Goal: Task Accomplishment & Management: Manage account settings

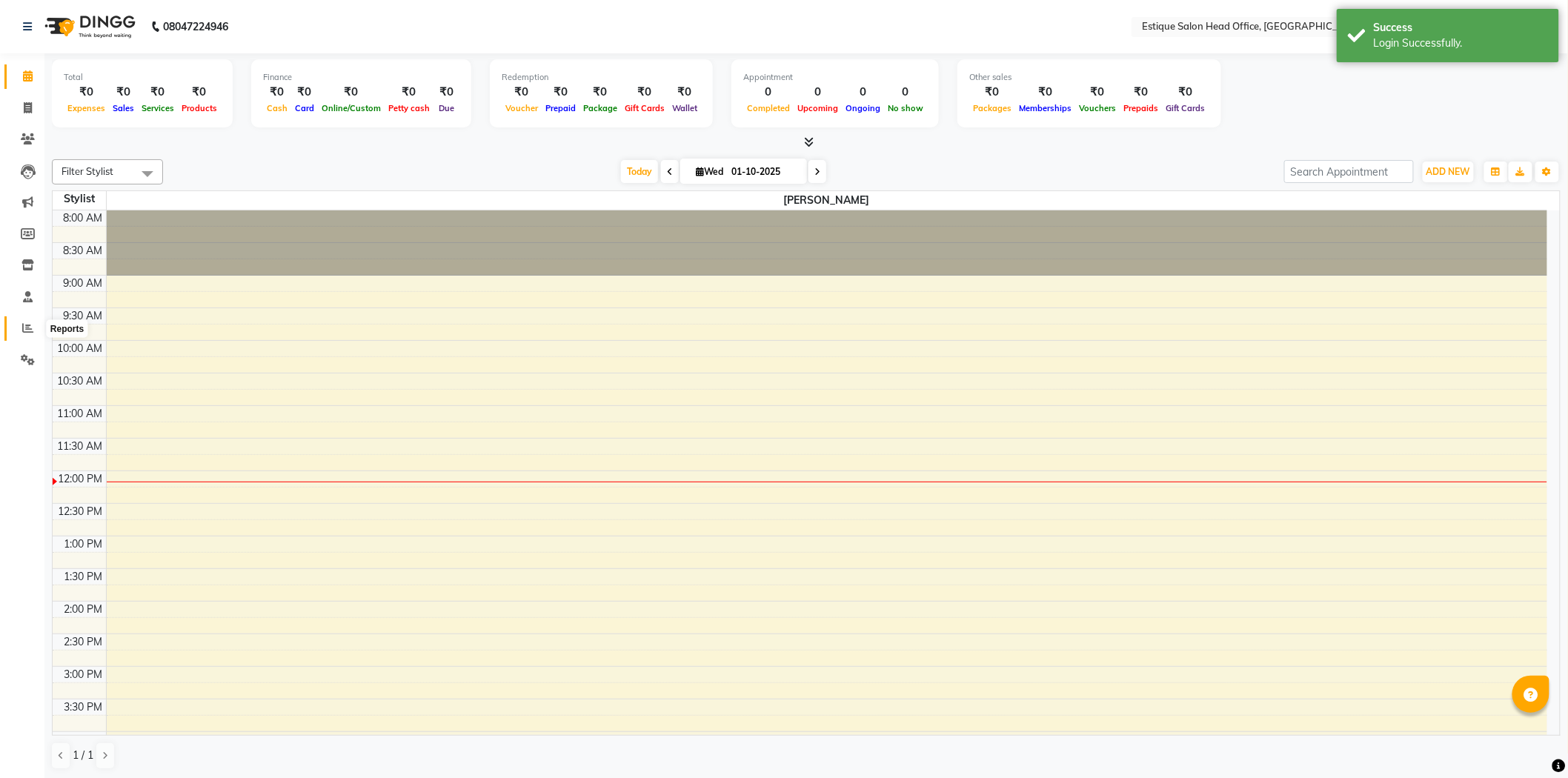
click at [23, 327] on icon at bounding box center [27, 327] width 11 height 11
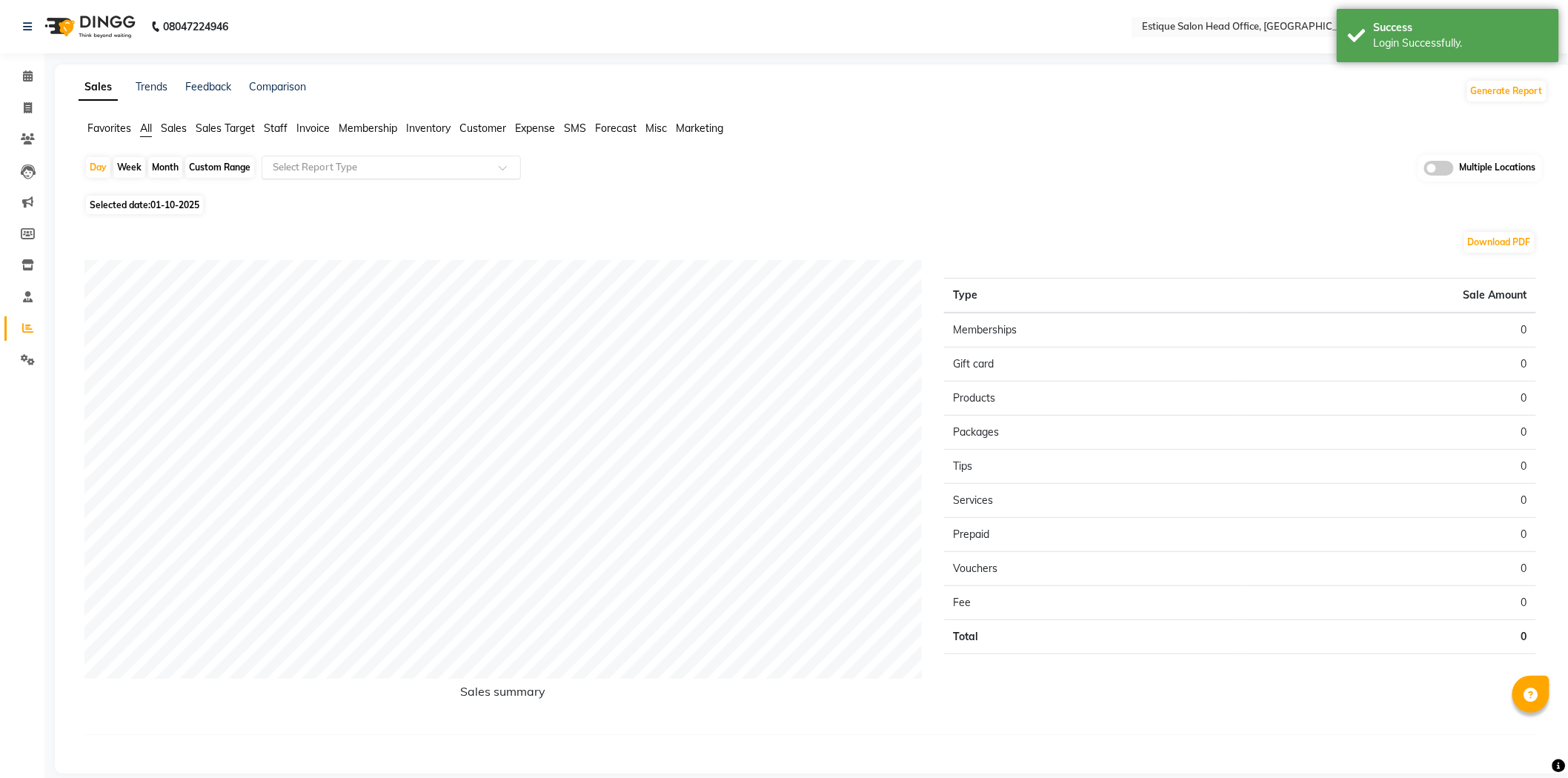
click at [356, 168] on input "text" at bounding box center [377, 168] width 213 height 15
click at [20, 111] on span at bounding box center [28, 108] width 26 height 17
select select "service"
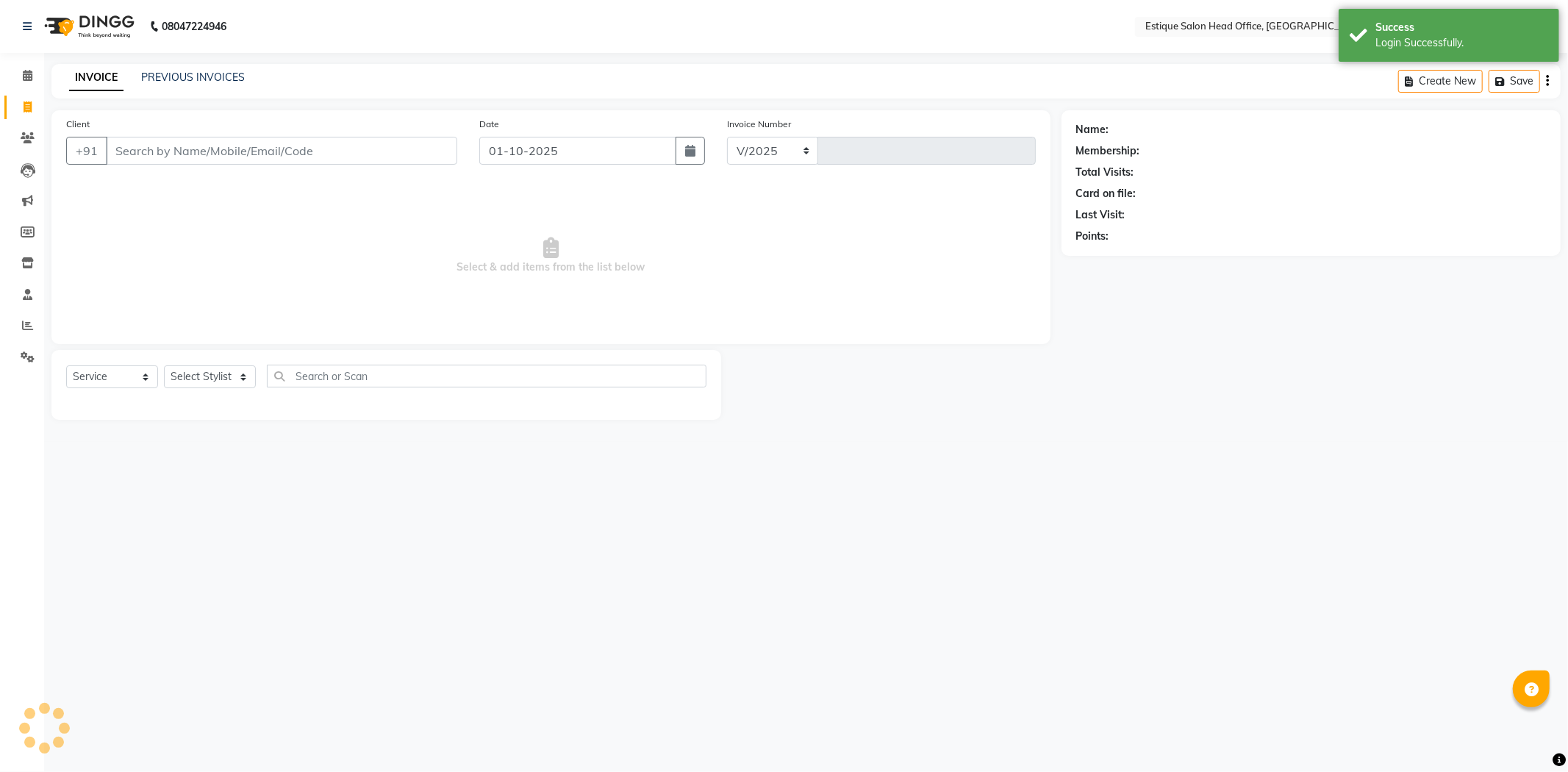
select select "8292"
type input "0001"
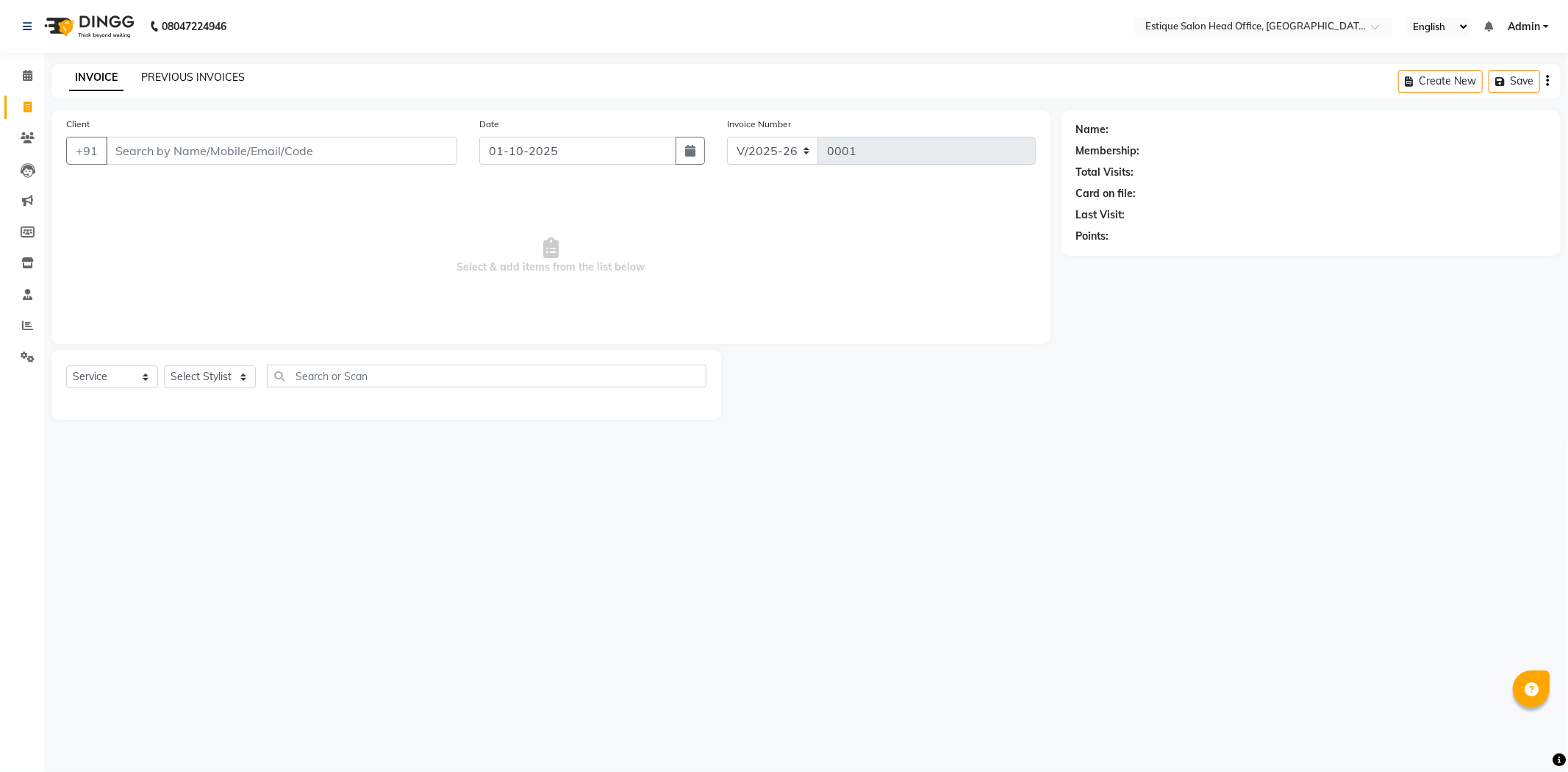
click at [148, 74] on link "PREVIOUS INVOICES" at bounding box center [193, 77] width 103 height 14
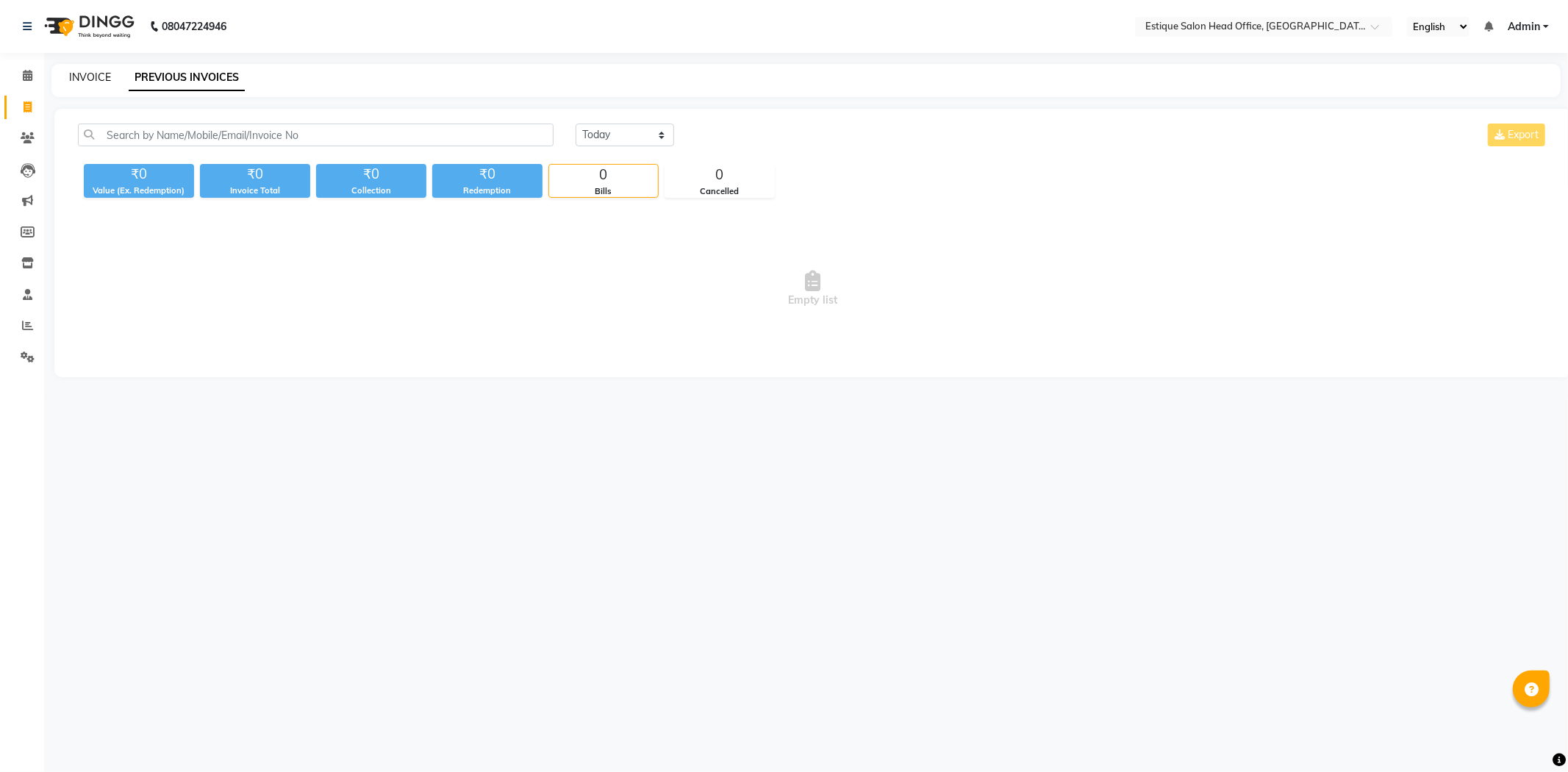
click at [89, 71] on link "INVOICE" at bounding box center [90, 77] width 42 height 14
select select "service"
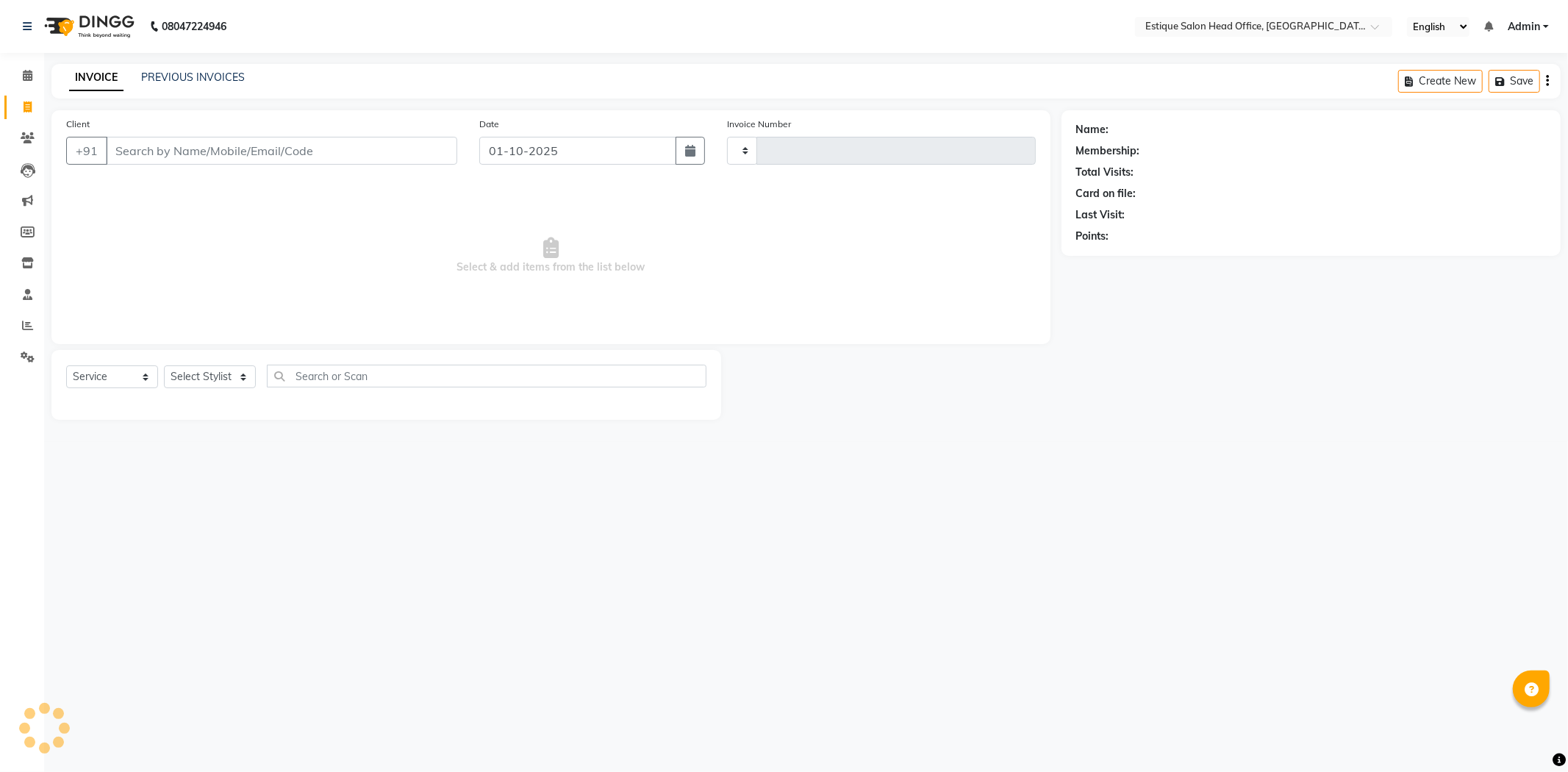
type input "0001"
select select "8292"
click at [24, 74] on icon at bounding box center [27, 75] width 10 height 11
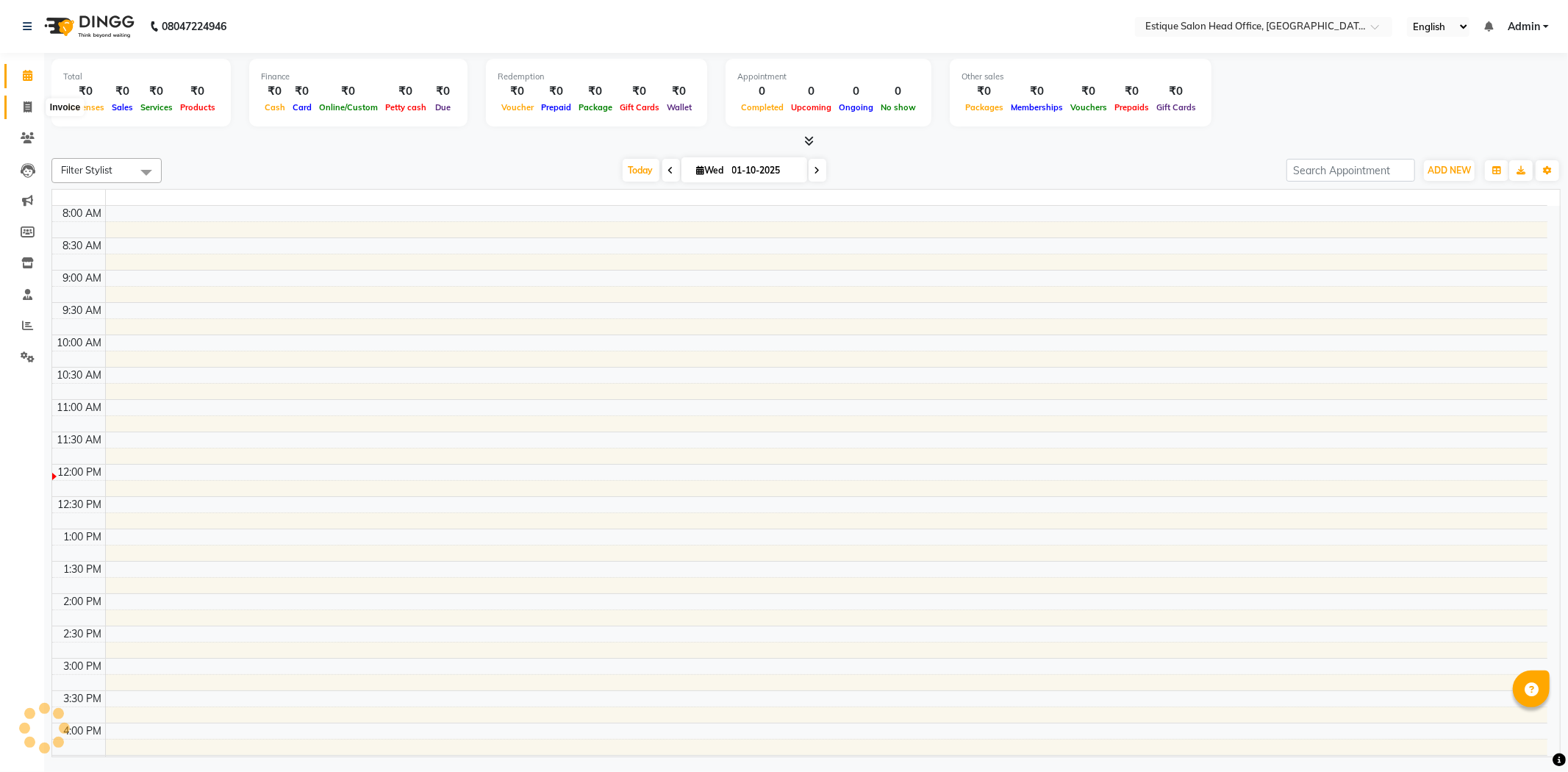
click at [23, 101] on icon at bounding box center [27, 107] width 8 height 11
select select "service"
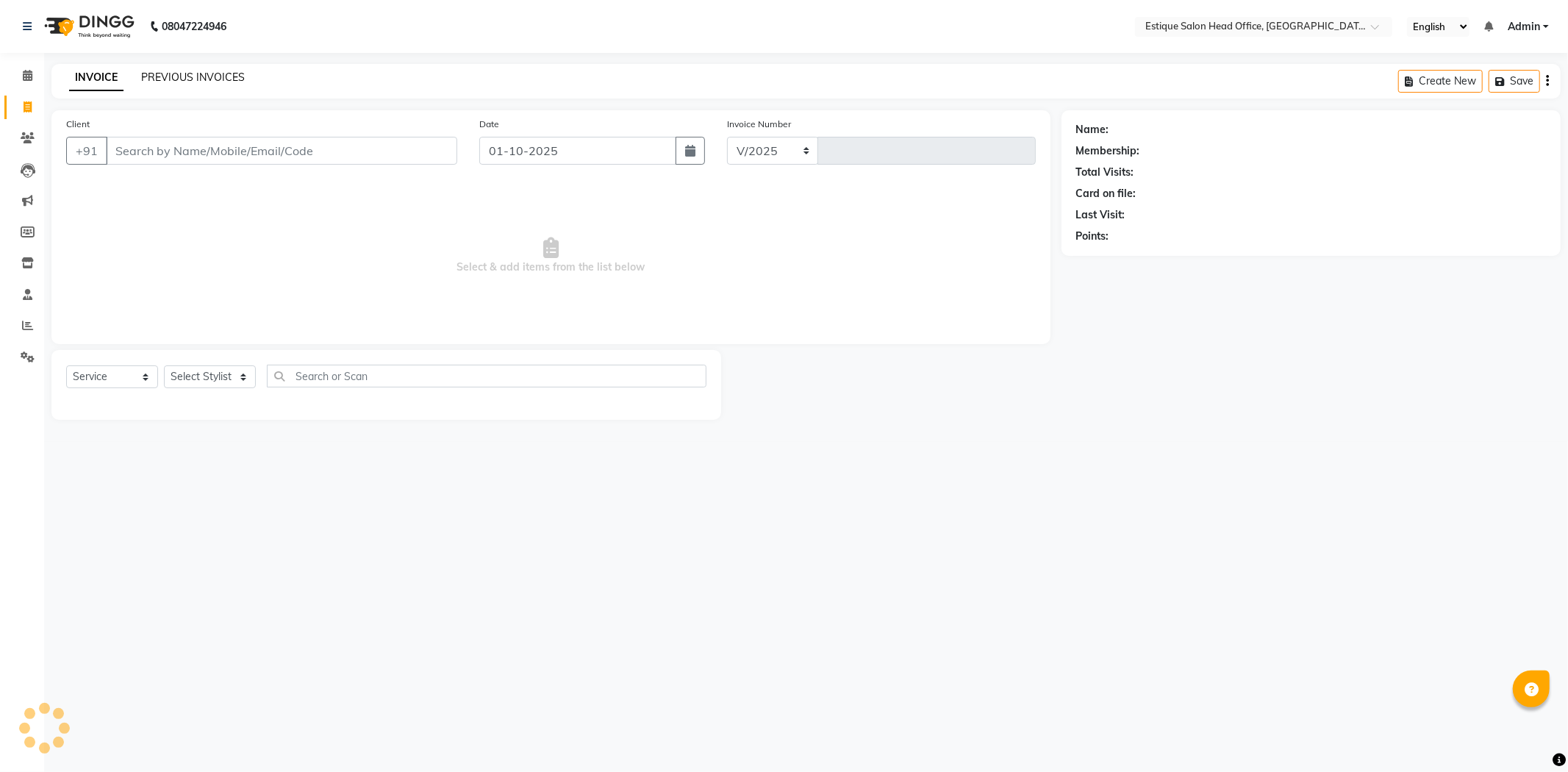
select select "8292"
type input "0001"
click at [202, 77] on link "PREVIOUS INVOICES" at bounding box center [193, 77] width 103 height 14
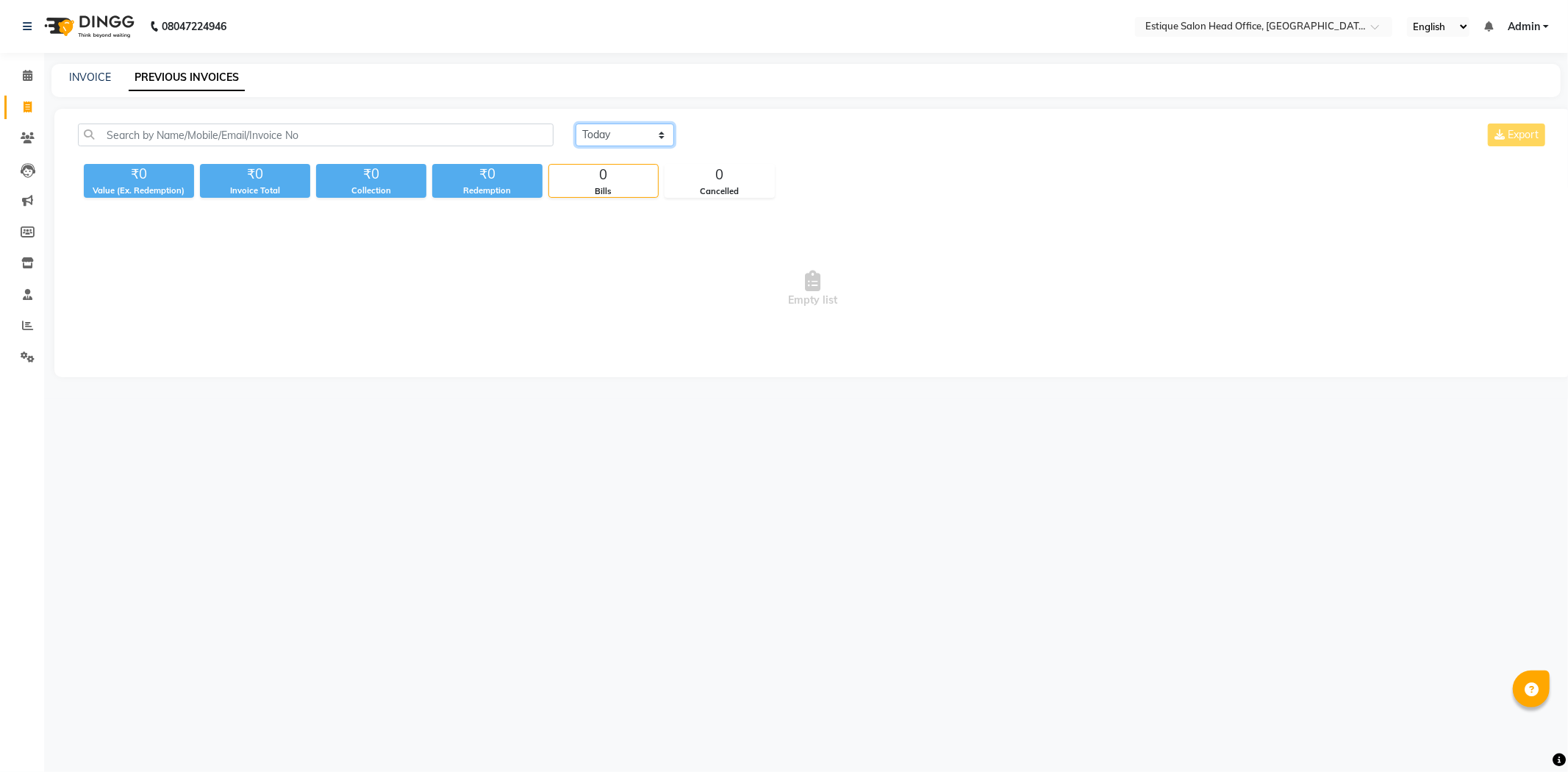
click at [647, 138] on select "[DATE] [DATE] Custom Range" at bounding box center [625, 135] width 98 height 23
select select "range"
click at [576, 124] on select "[DATE] [DATE] Custom Range" at bounding box center [625, 135] width 98 height 23
click at [760, 134] on input "01-10-2025" at bounding box center [744, 135] width 103 height 20
select select "10"
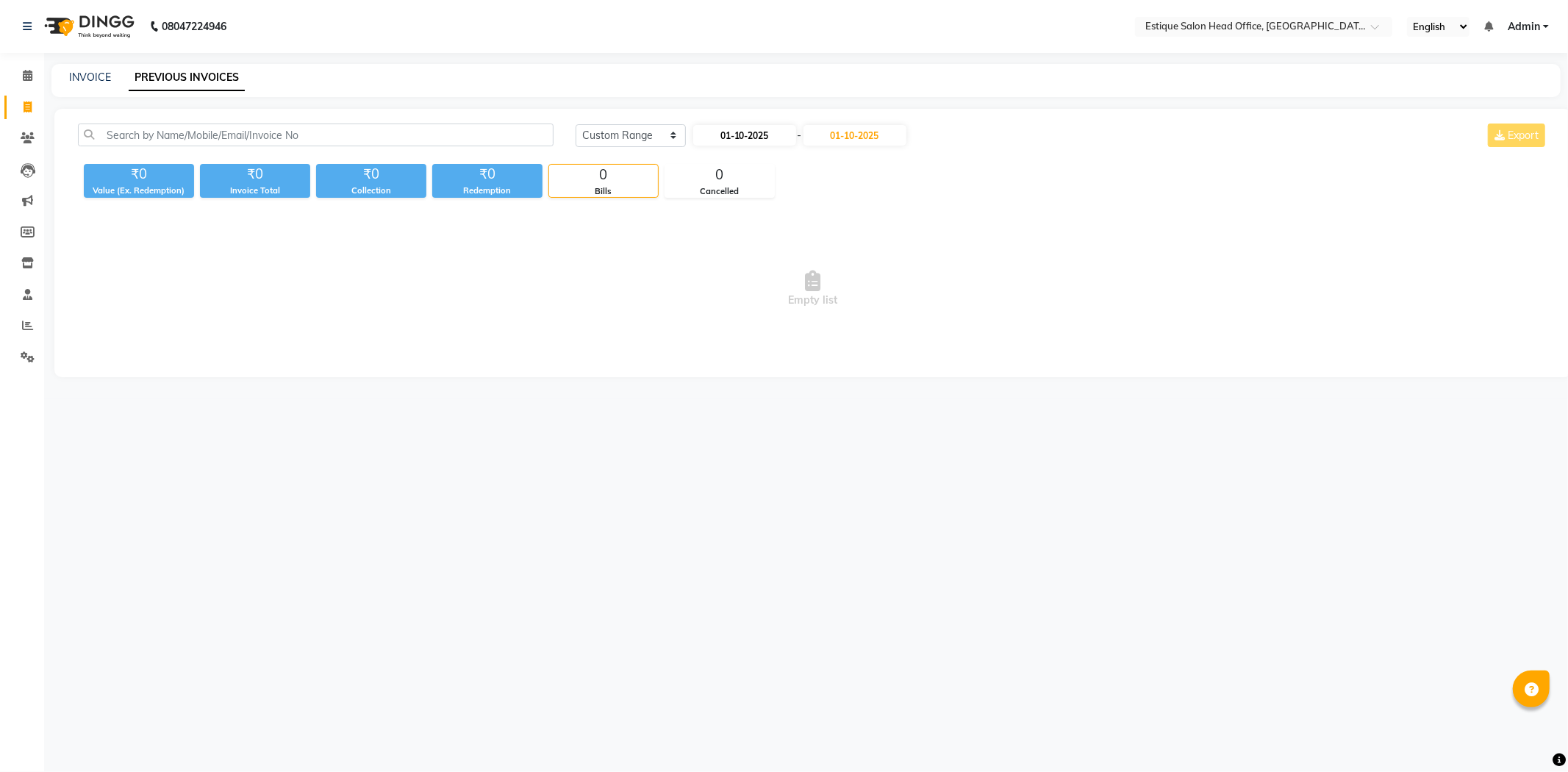
select select "2025"
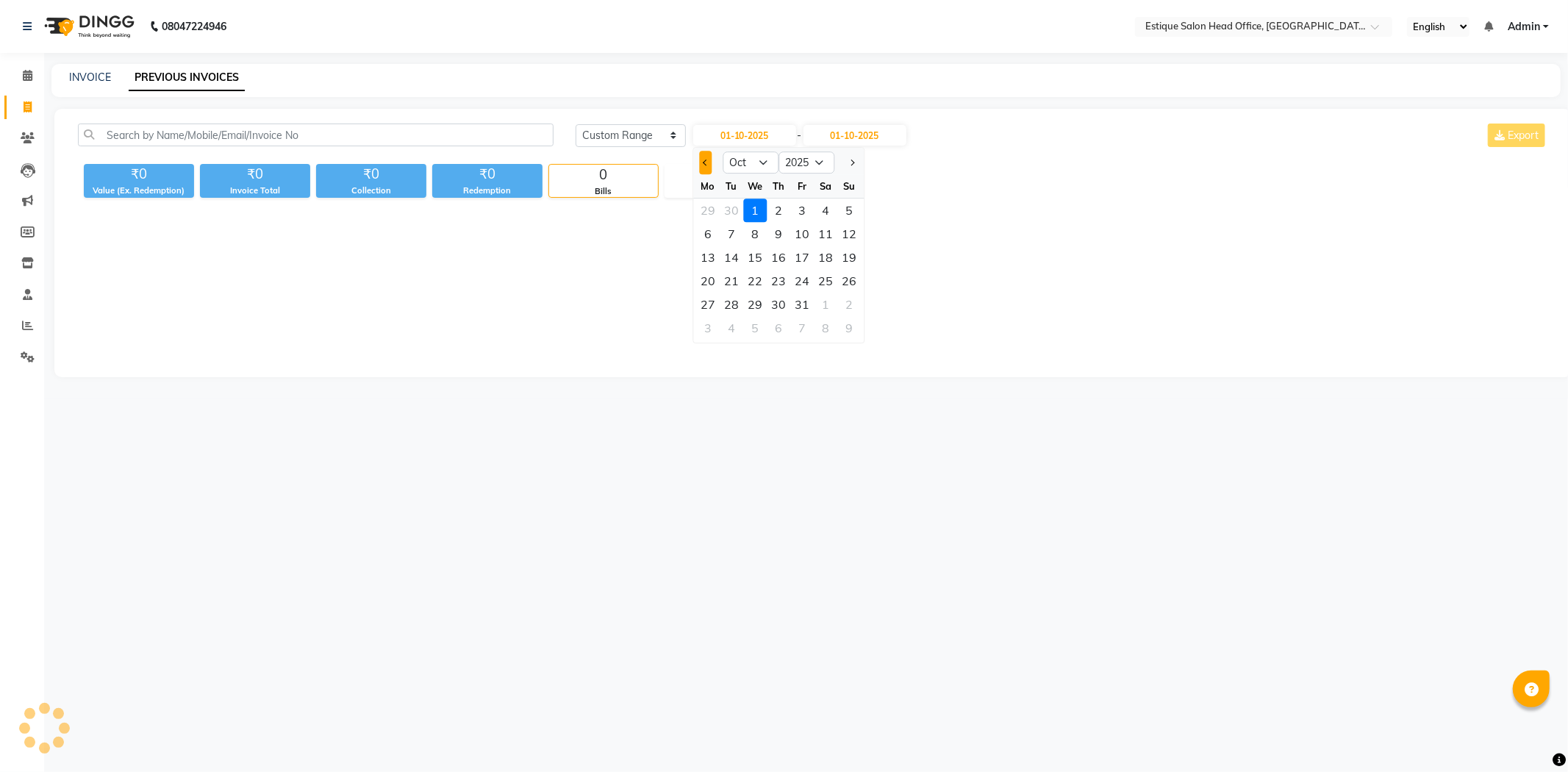
click at [703, 163] on span "Previous month" at bounding box center [706, 163] width 6 height 6
select select "9"
click at [700, 209] on div "1" at bounding box center [707, 210] width 23 height 23
type input "01-09-2025"
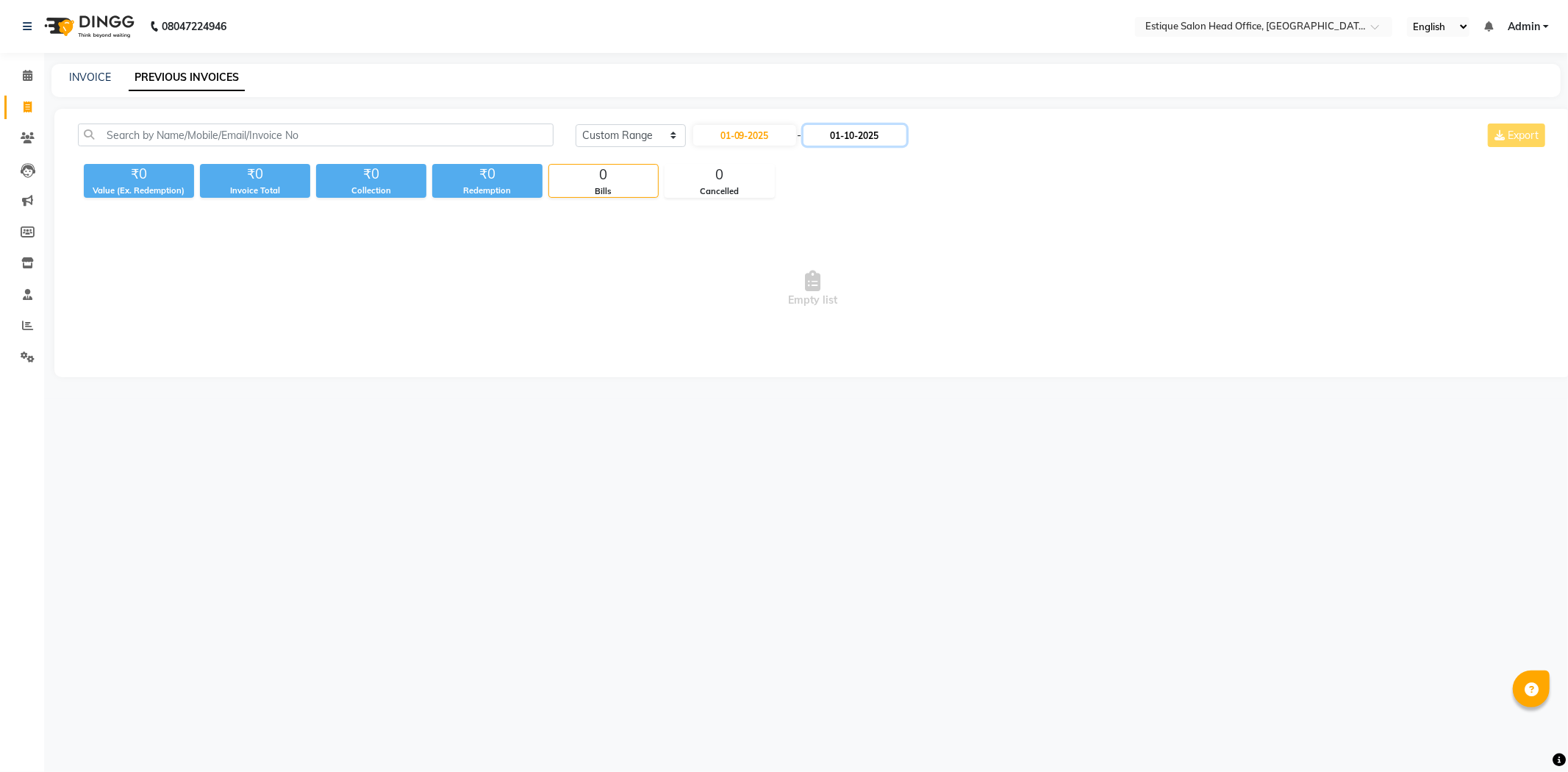
click at [847, 143] on input "01-10-2025" at bounding box center [854, 135] width 103 height 20
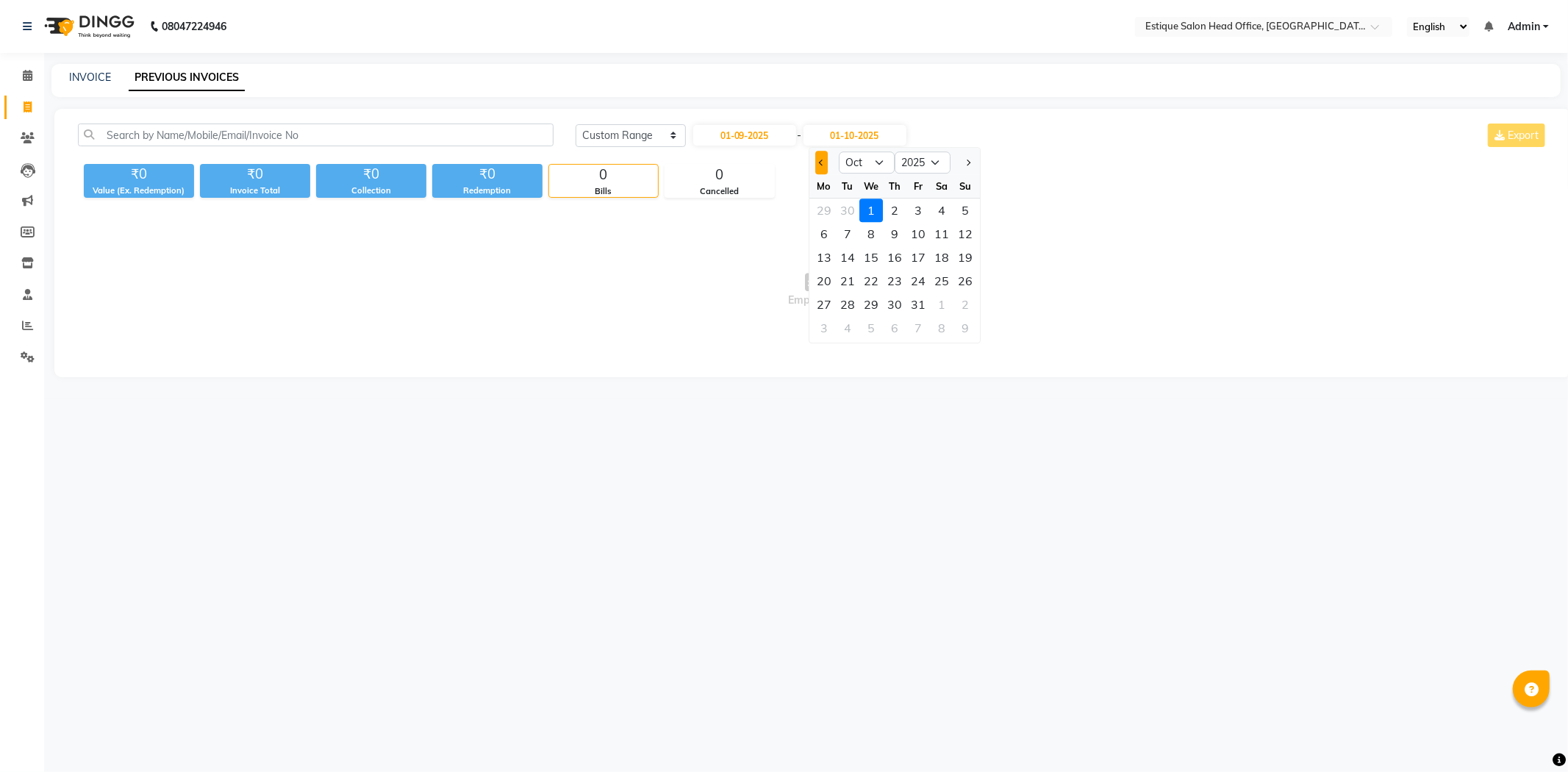
click at [818, 163] on button "Previous month" at bounding box center [821, 162] width 13 height 23
select select "9"
click at [846, 297] on div "30" at bounding box center [847, 304] width 23 height 23
type input "30-09-2025"
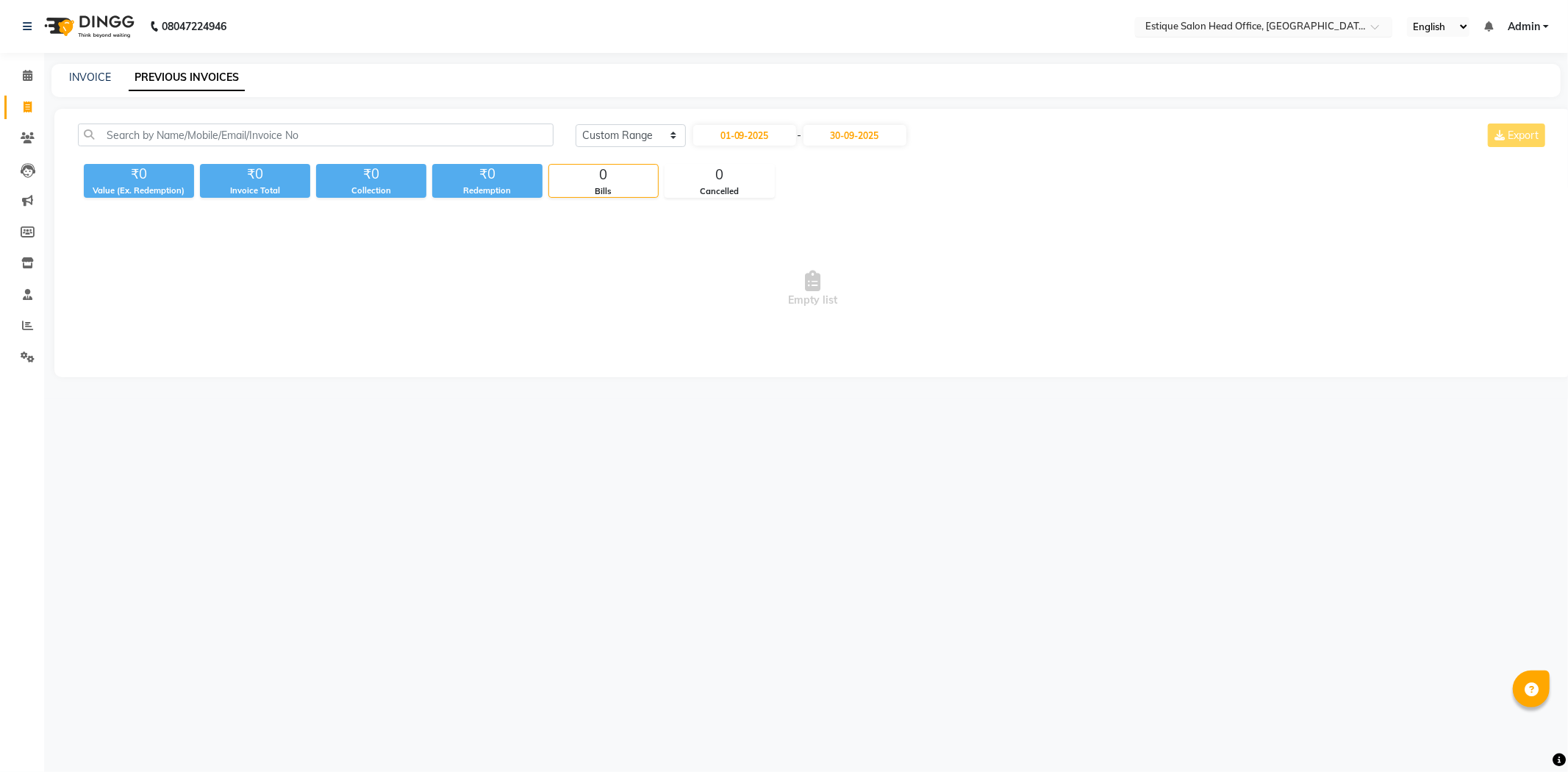
click at [1323, 26] on input "text" at bounding box center [1249, 28] width 213 height 15
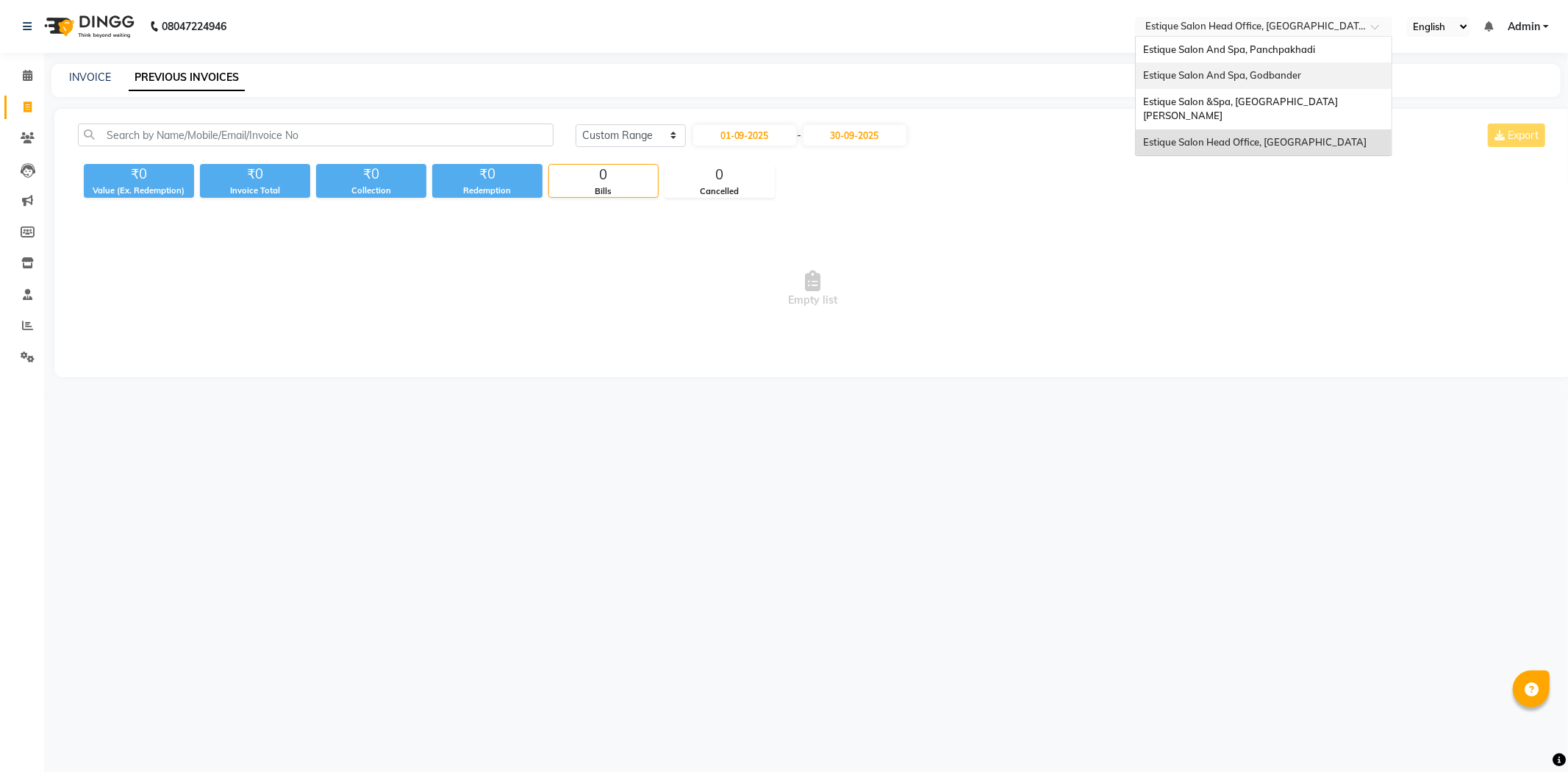
click at [1280, 72] on span "Estique Salon And Spa, Godbander" at bounding box center [1222, 75] width 158 height 12
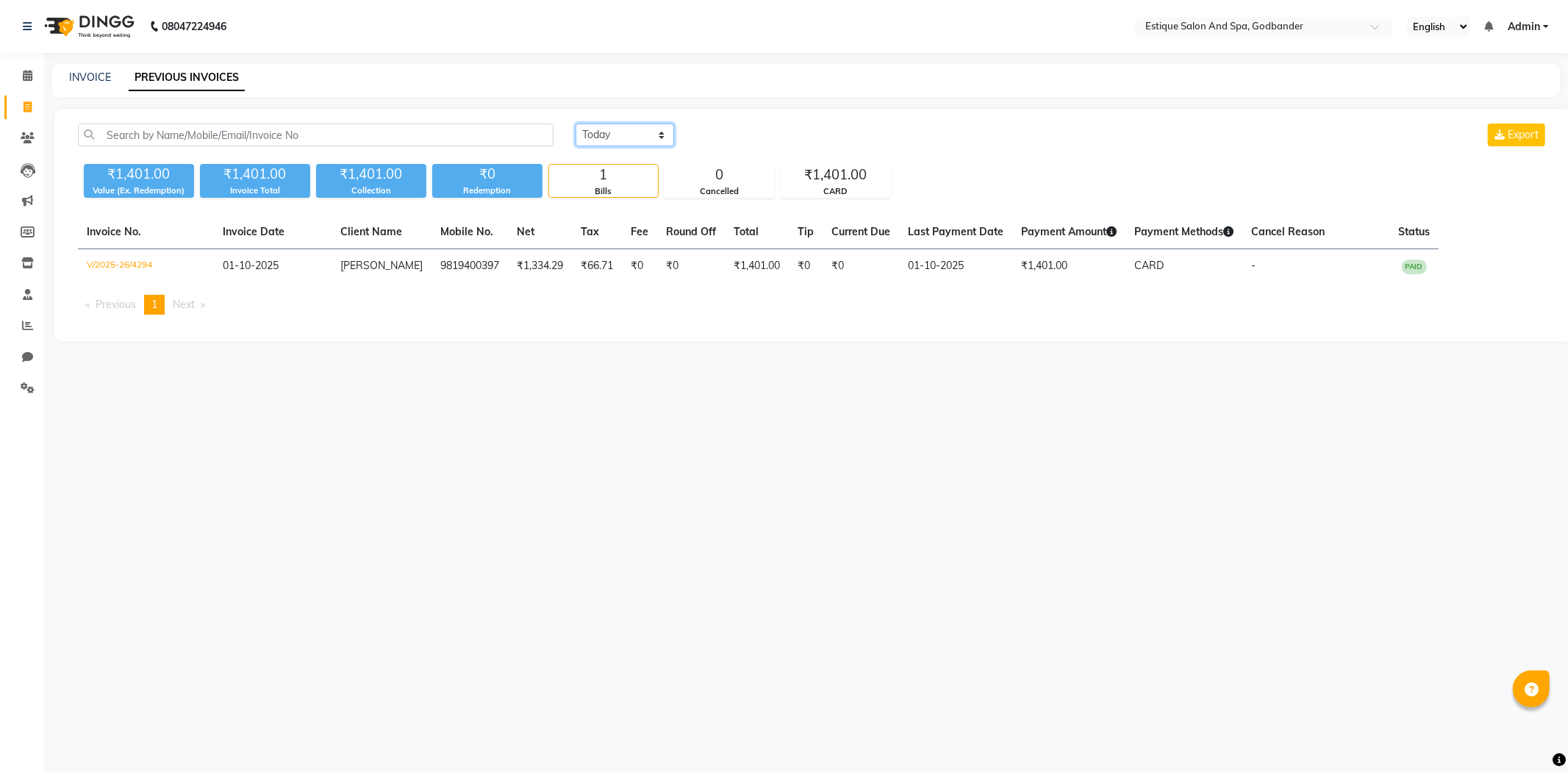
click at [614, 143] on select "[DATE] [DATE] Custom Range" at bounding box center [625, 135] width 98 height 23
select select "range"
click at [576, 124] on select "[DATE] [DATE] Custom Range" at bounding box center [625, 135] width 98 height 23
click at [754, 138] on input "01-10-2025" at bounding box center [744, 135] width 103 height 20
select select "10"
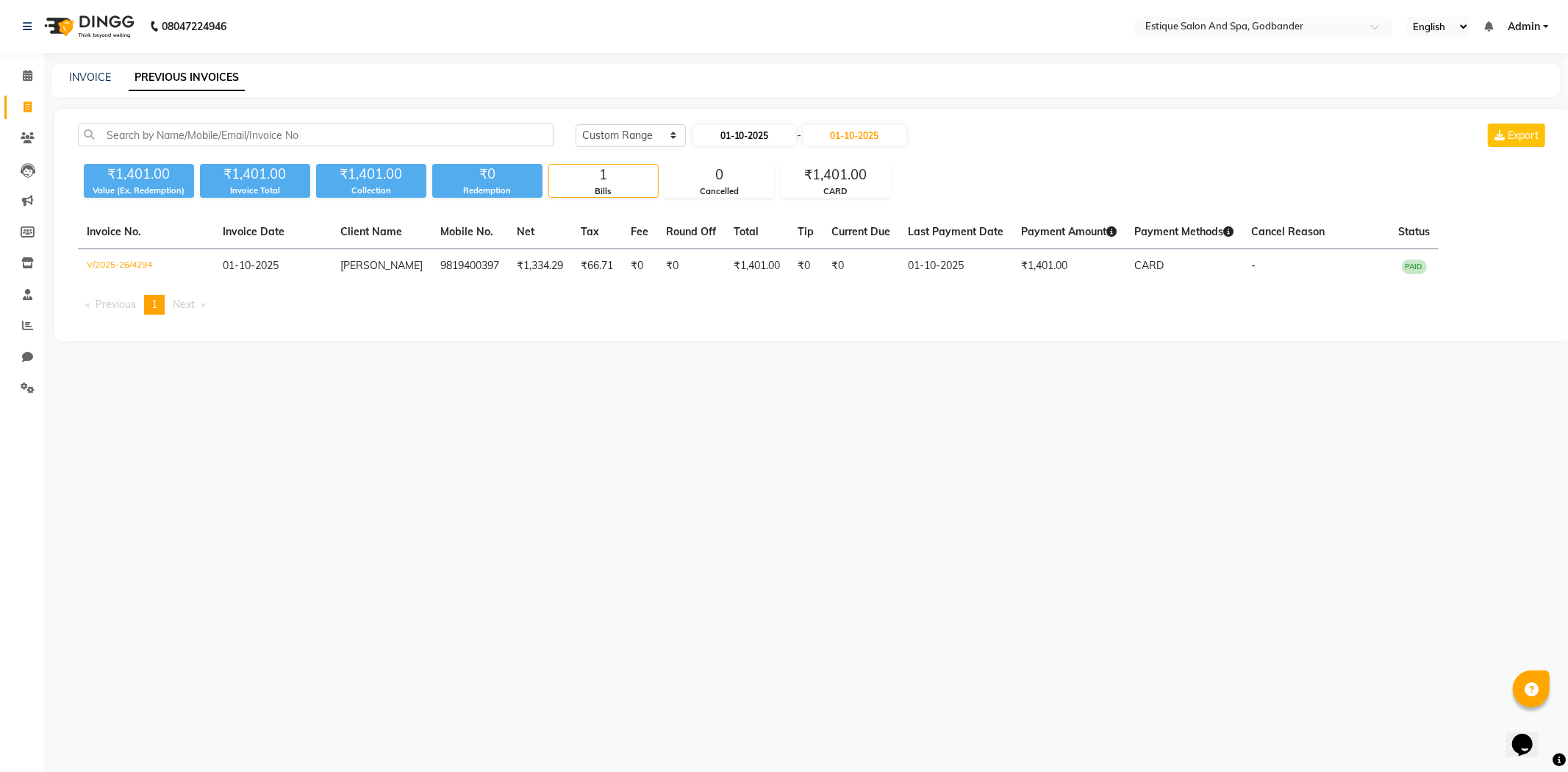
select select "2025"
click at [704, 163] on span "Previous month" at bounding box center [706, 163] width 6 height 6
select select "9"
drag, startPoint x: 706, startPoint y: 208, endPoint x: 859, endPoint y: 144, distance: 165.8
click at [708, 207] on div "1" at bounding box center [707, 210] width 23 height 23
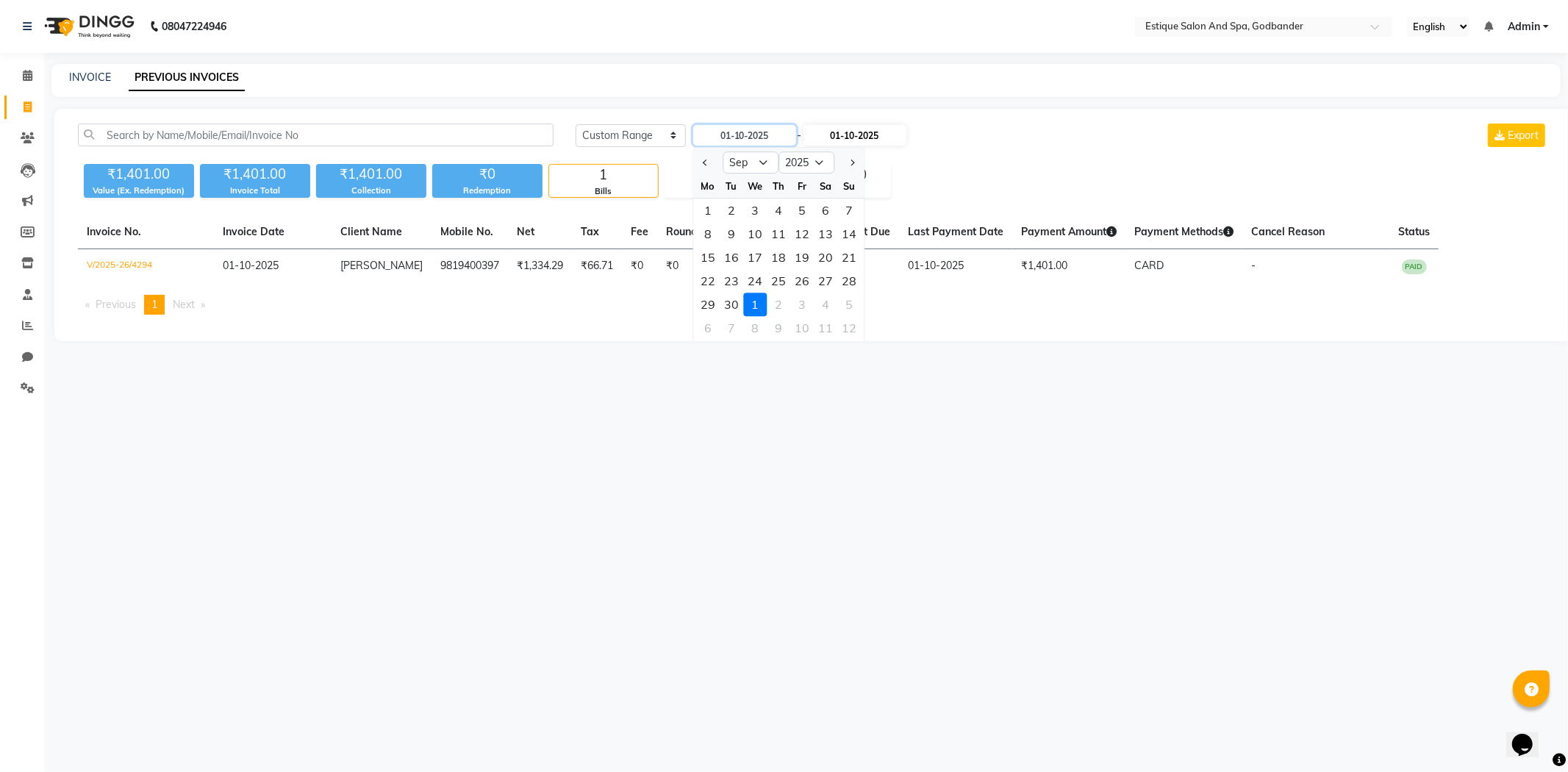
type input "01-09-2025"
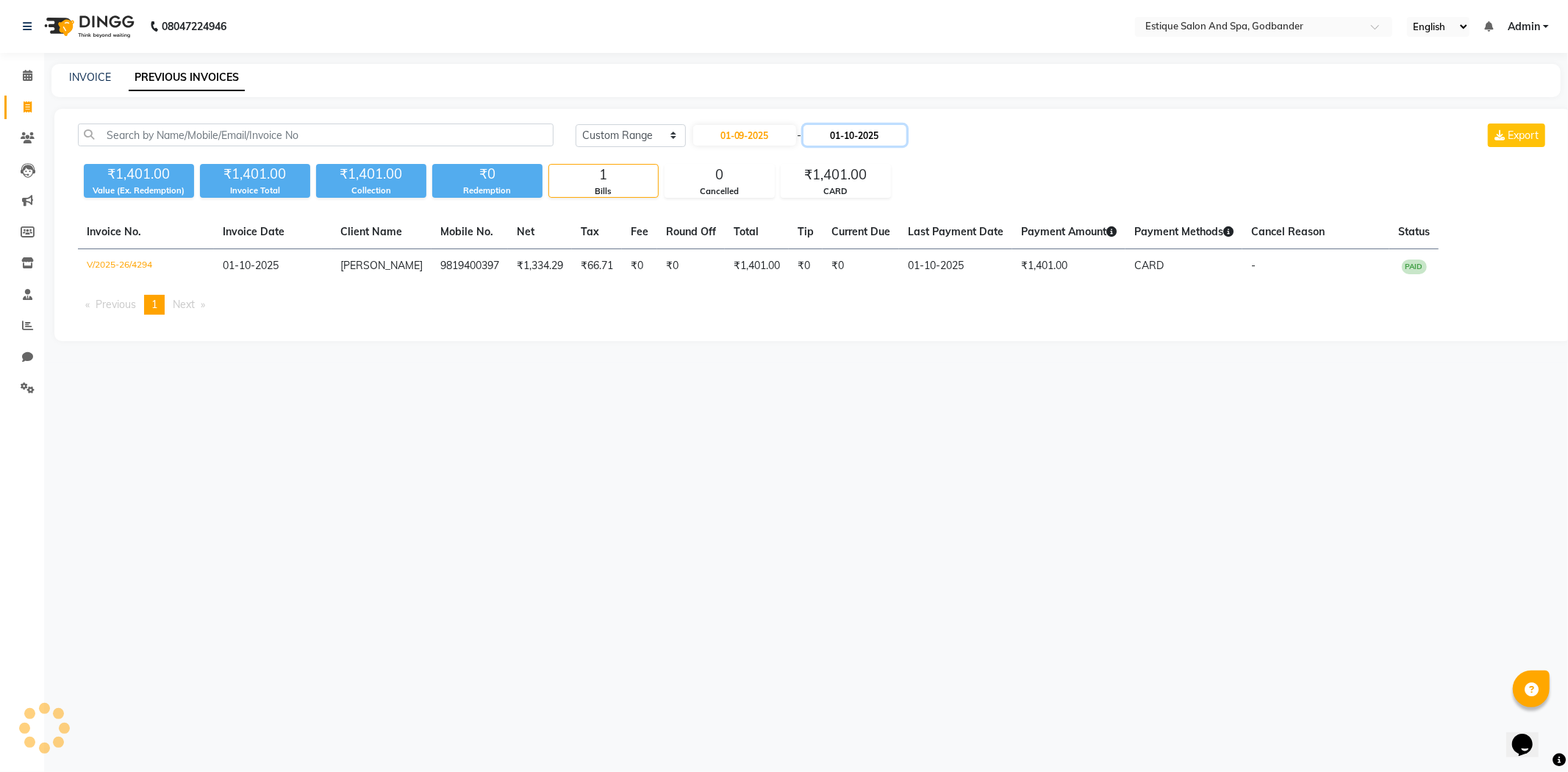
click at [873, 131] on input "01-10-2025" at bounding box center [854, 135] width 103 height 20
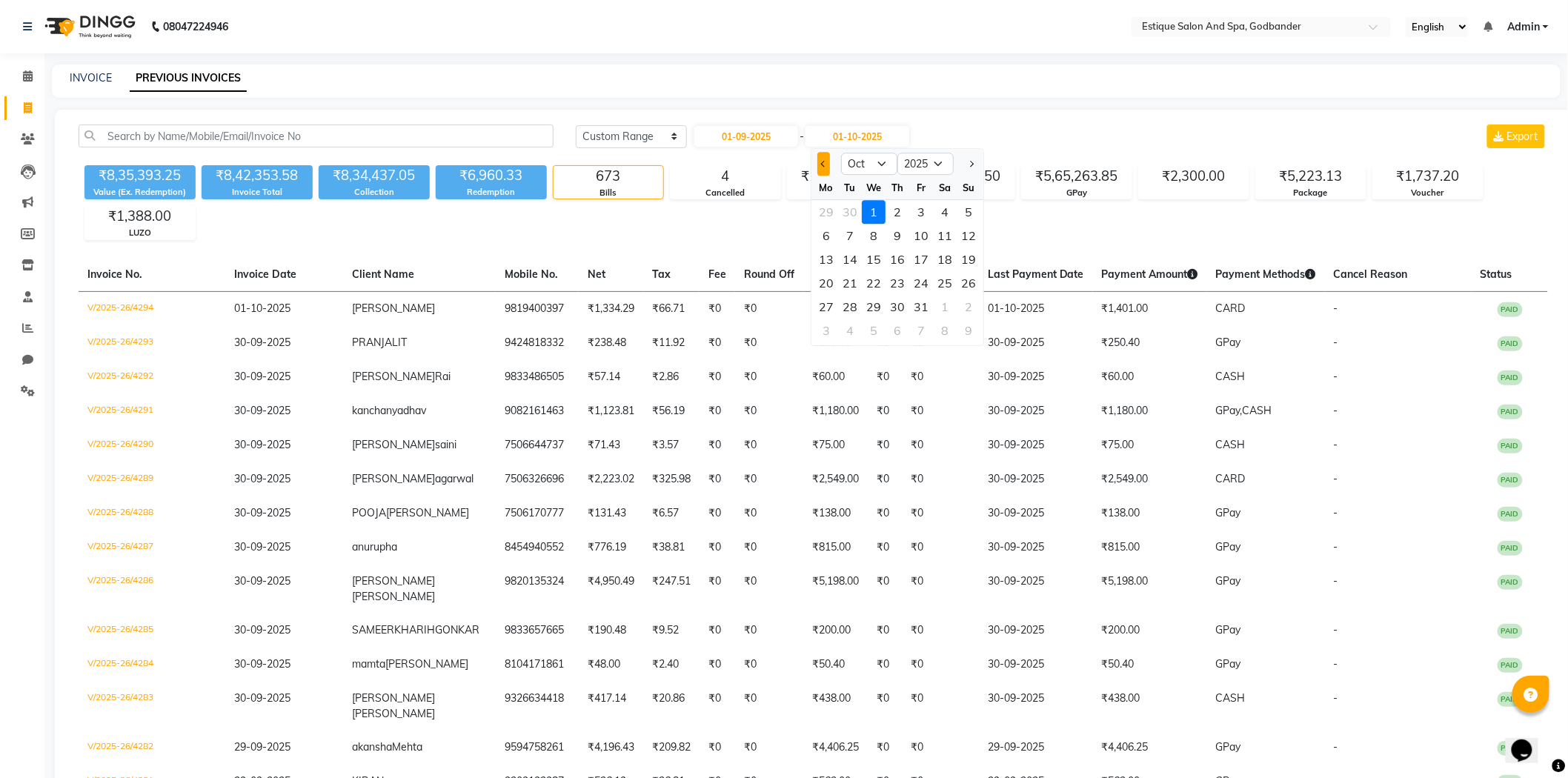
click at [820, 164] on button "Previous month" at bounding box center [823, 163] width 13 height 23
select select "9"
click at [852, 305] on div "30" at bounding box center [850, 306] width 23 height 23
type input "30-09-2025"
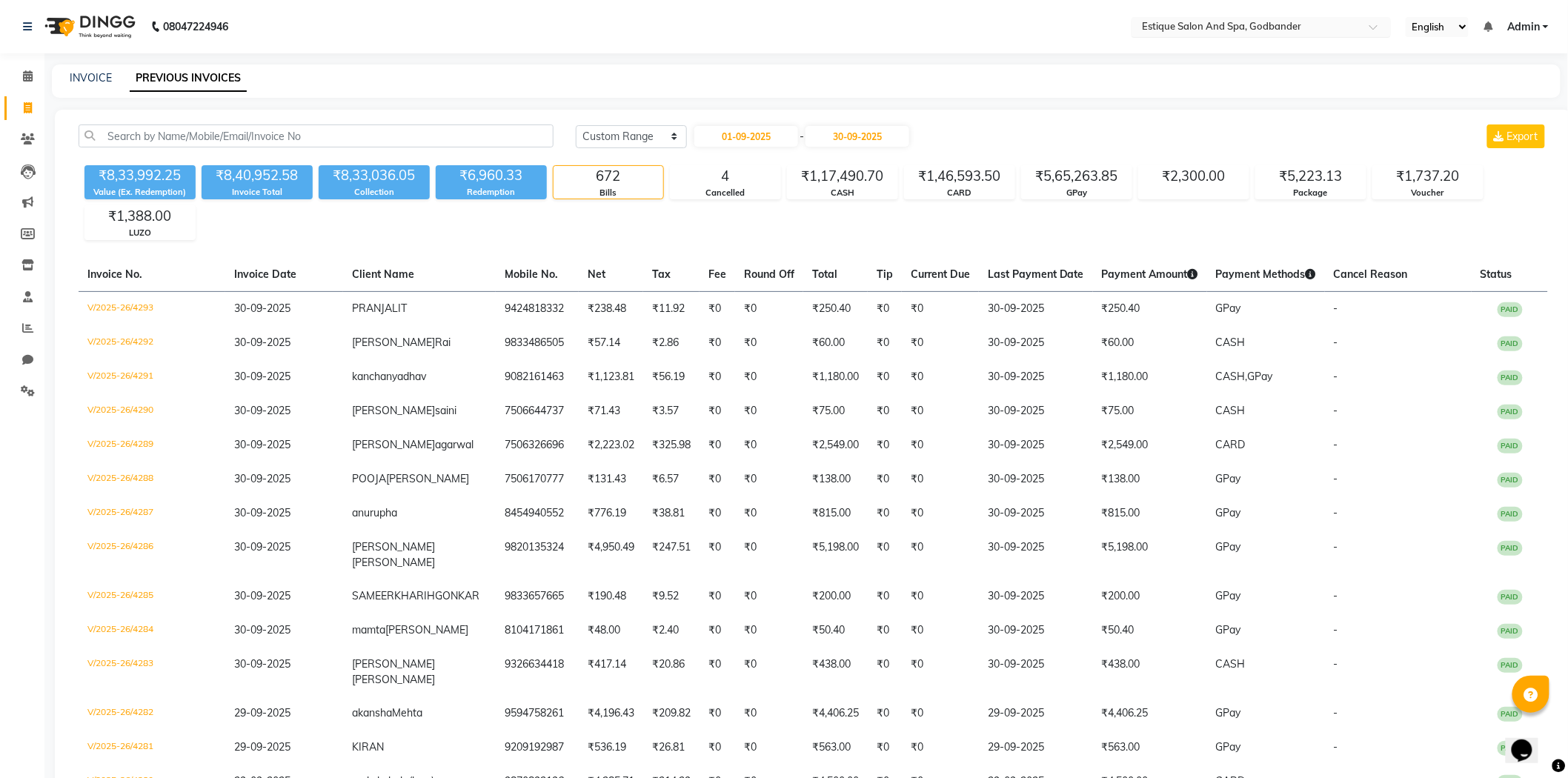
click at [1262, 29] on input "text" at bounding box center [1247, 28] width 215 height 15
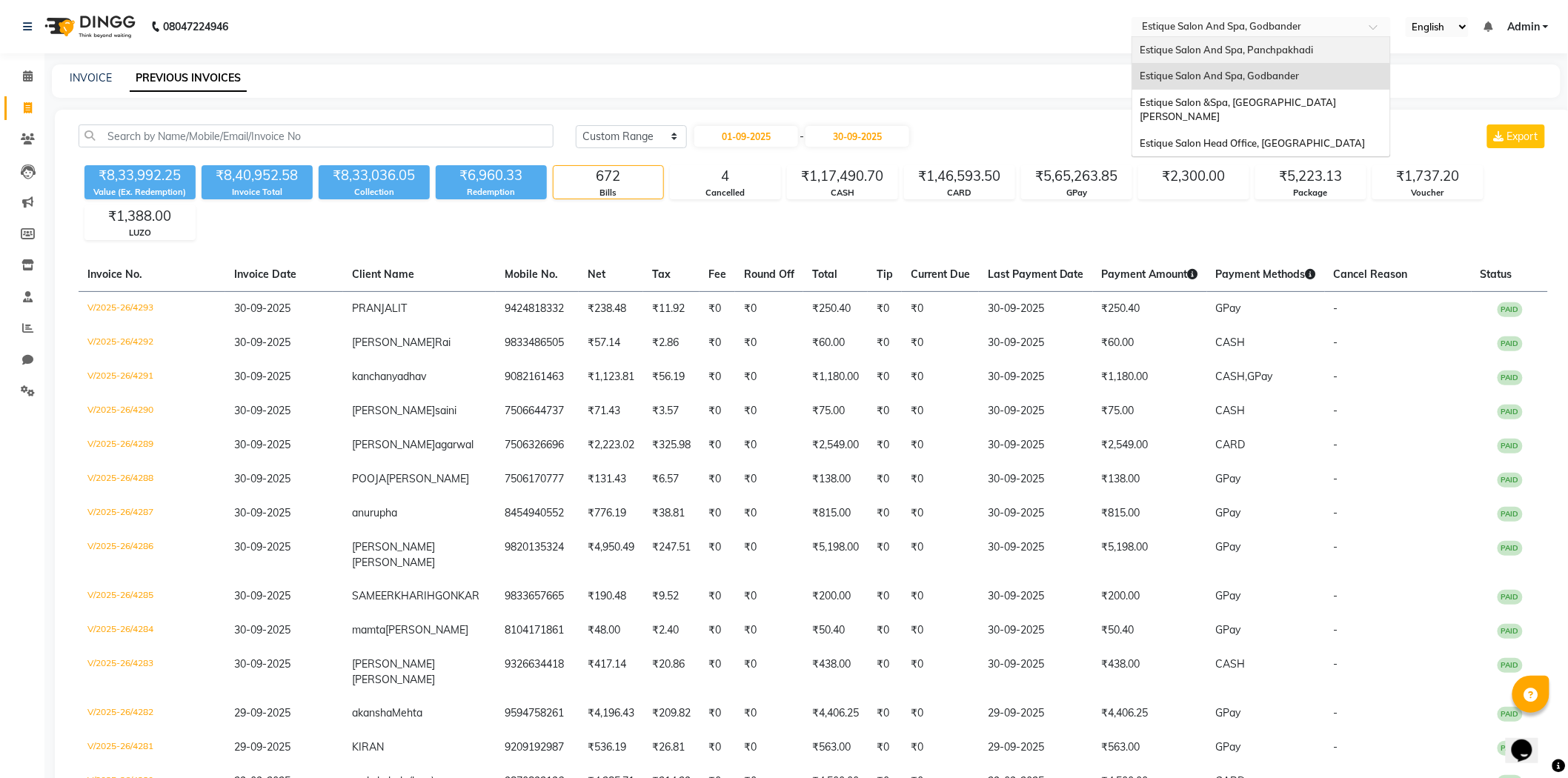
click at [1250, 52] on span "Estique Salon And Spa, Panchpakhadi" at bounding box center [1226, 50] width 173 height 12
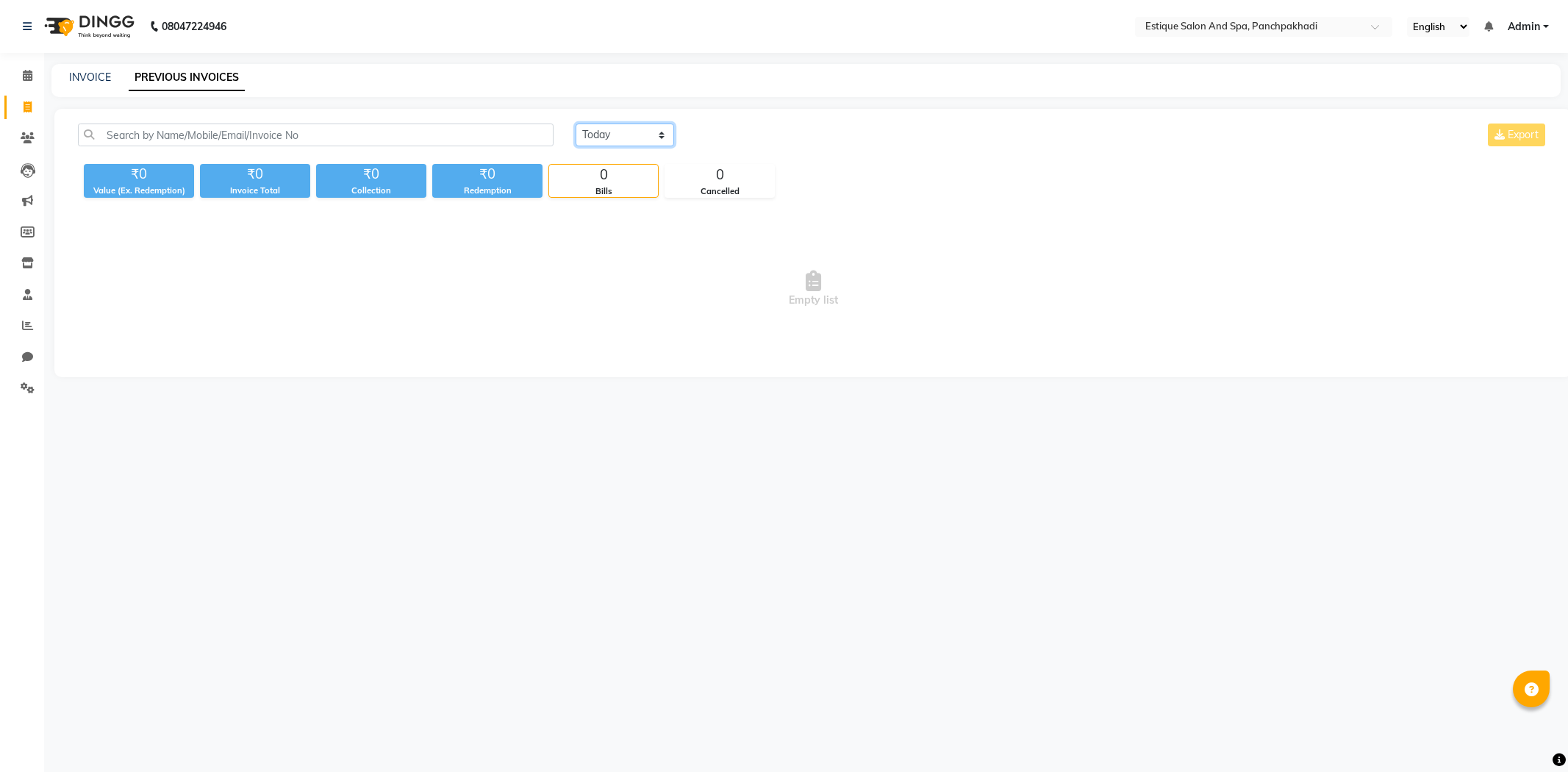
click at [606, 133] on select "[DATE] [DATE] Custom Range" at bounding box center [625, 135] width 98 height 23
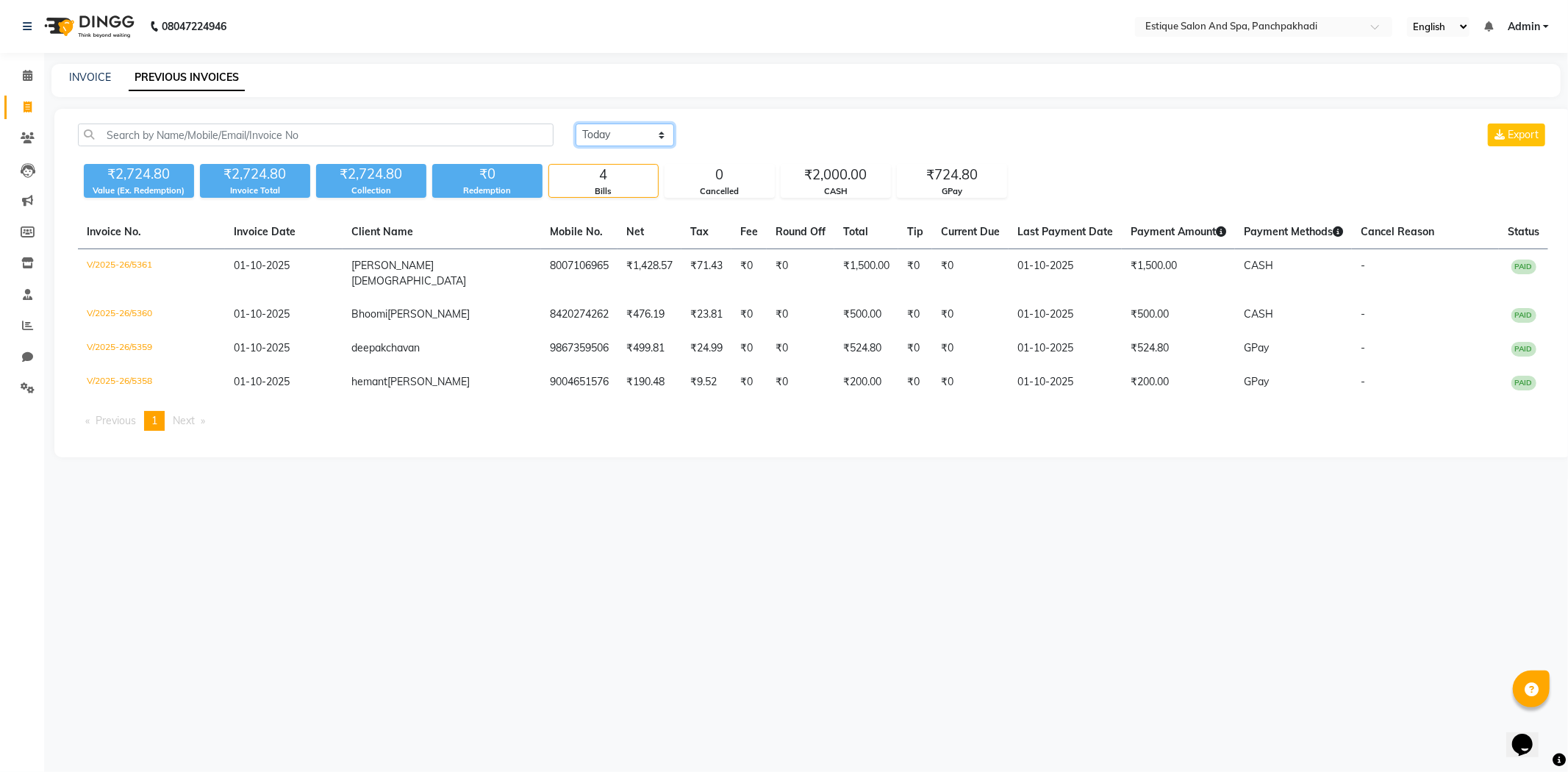
select select "range"
click at [576, 124] on select "[DATE] [DATE] Custom Range" at bounding box center [625, 135] width 98 height 23
click at [737, 138] on input "01-10-2025" at bounding box center [744, 135] width 103 height 20
select select "10"
select select "2025"
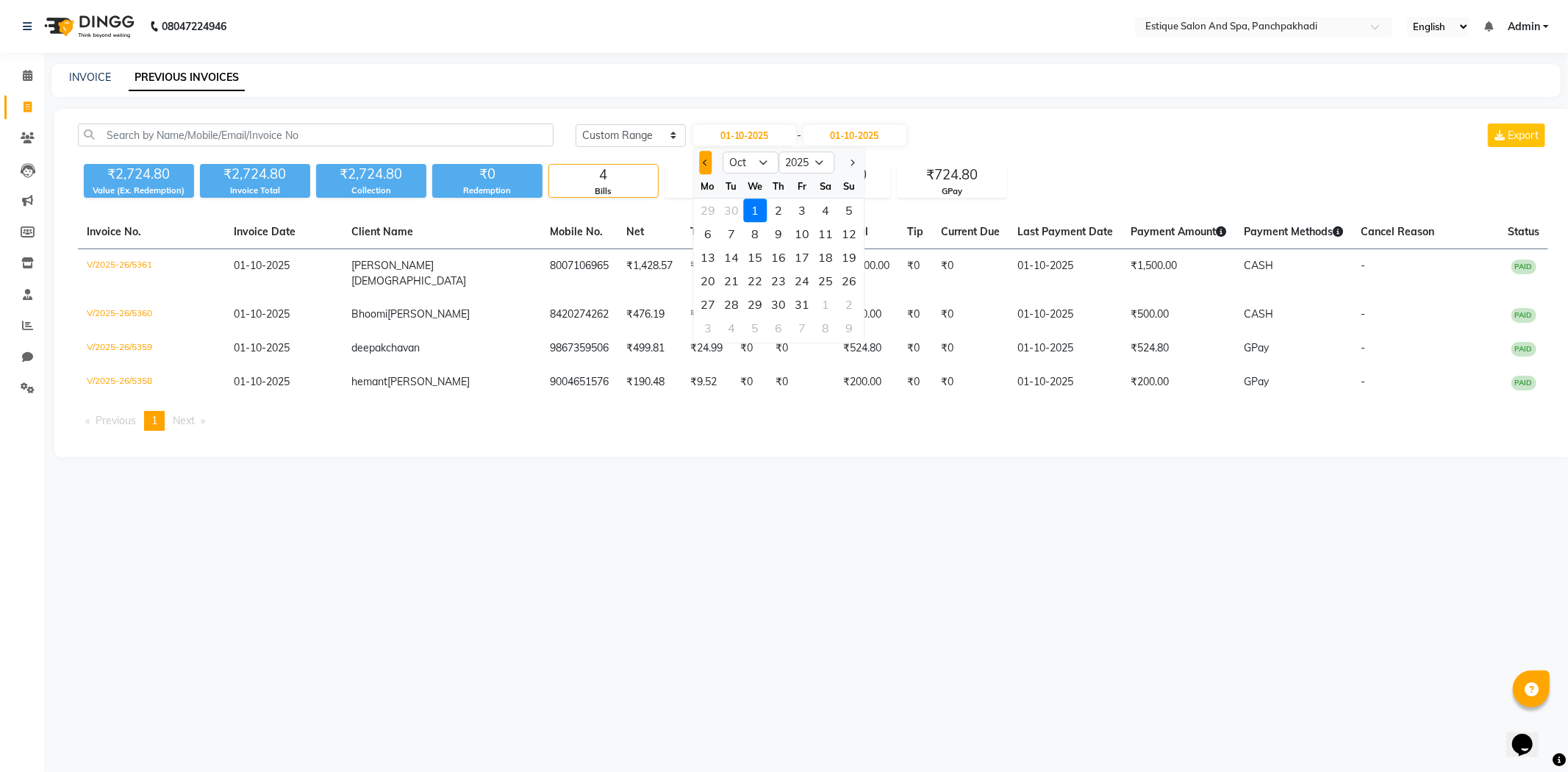
click at [704, 164] on span "Previous month" at bounding box center [706, 163] width 6 height 6
select select "9"
click at [709, 209] on div "1" at bounding box center [707, 210] width 23 height 23
type input "01-09-2025"
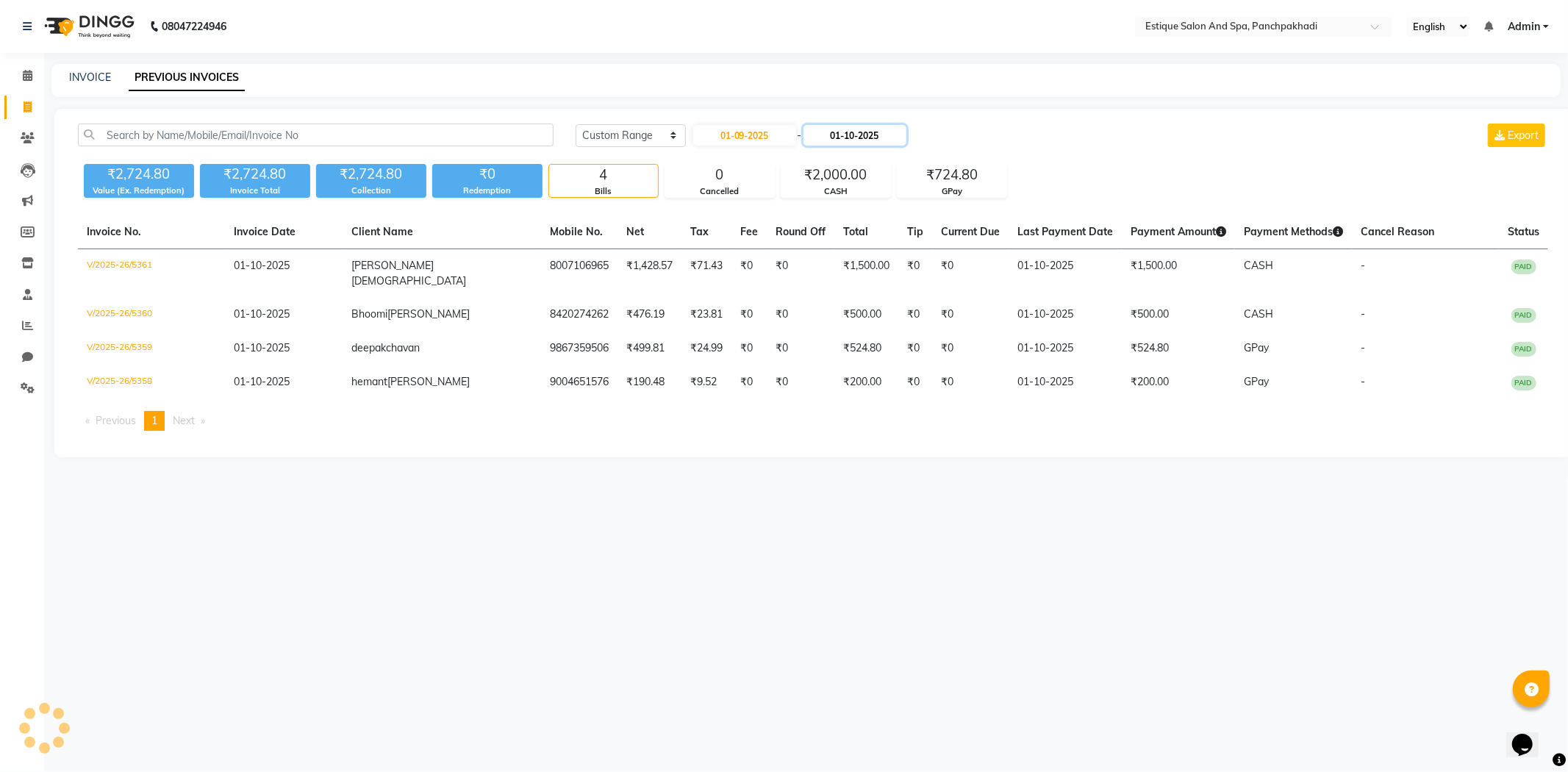
click at [877, 142] on input "01-10-2025" at bounding box center [854, 135] width 103 height 20
select select "10"
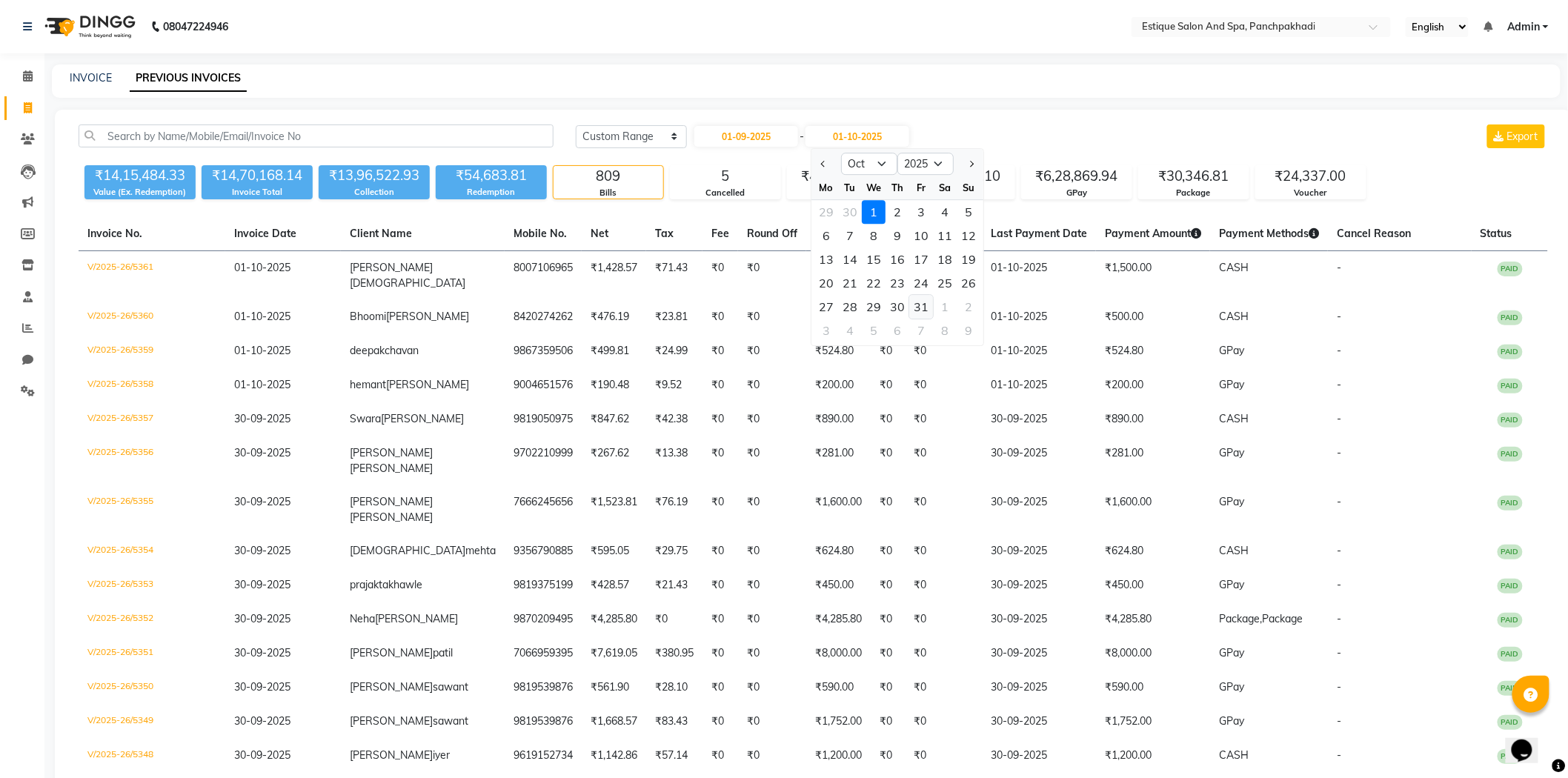
click at [923, 306] on div "31" at bounding box center [921, 306] width 23 height 23
type input "31-10-2025"
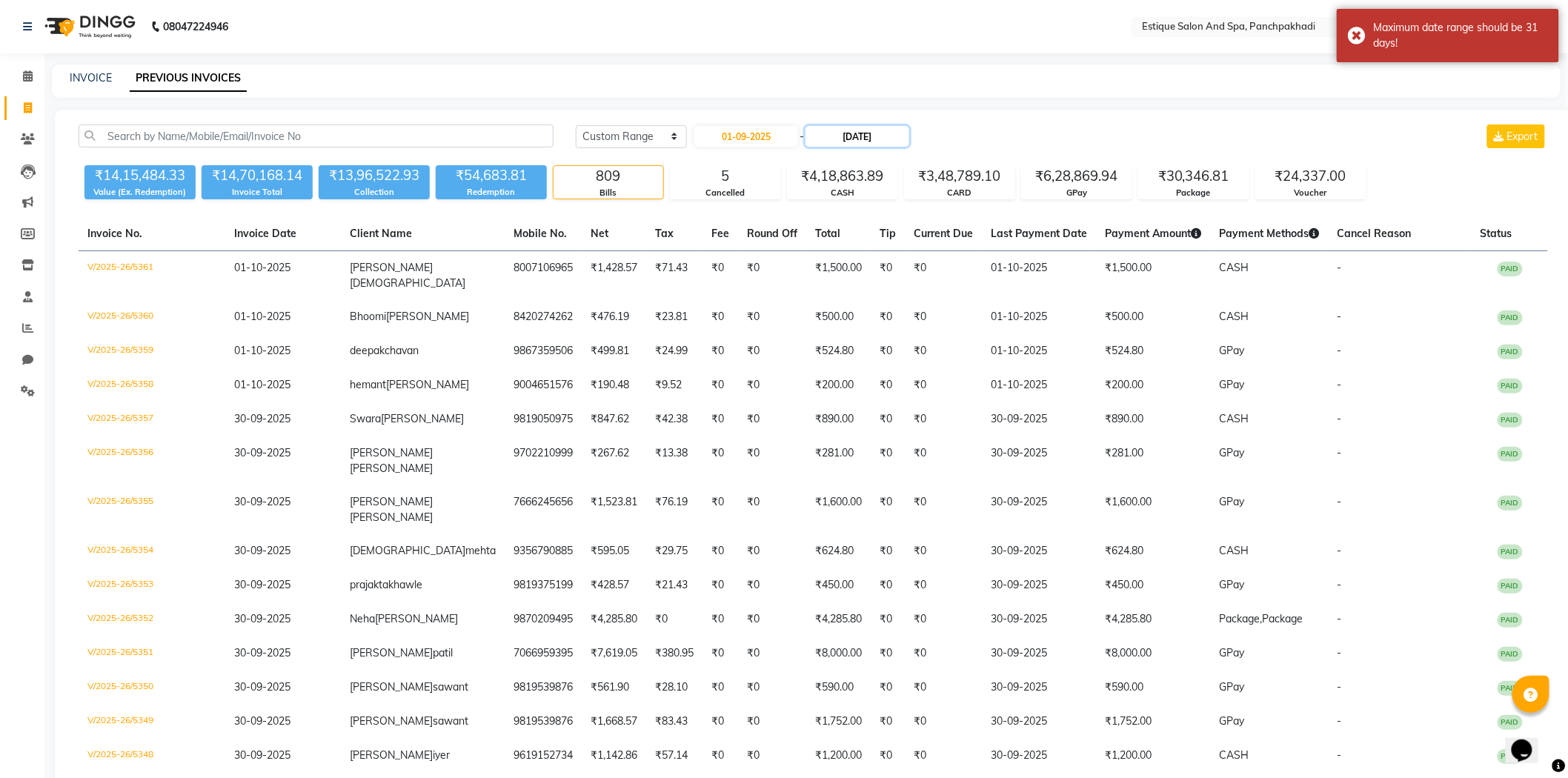
click at [848, 135] on input "31-10-2025" at bounding box center [857, 136] width 104 height 20
click at [821, 166] on button "Previous month" at bounding box center [823, 163] width 13 height 23
select select "9"
click at [856, 304] on div "30" at bounding box center [850, 306] width 23 height 23
type input "30-09-2025"
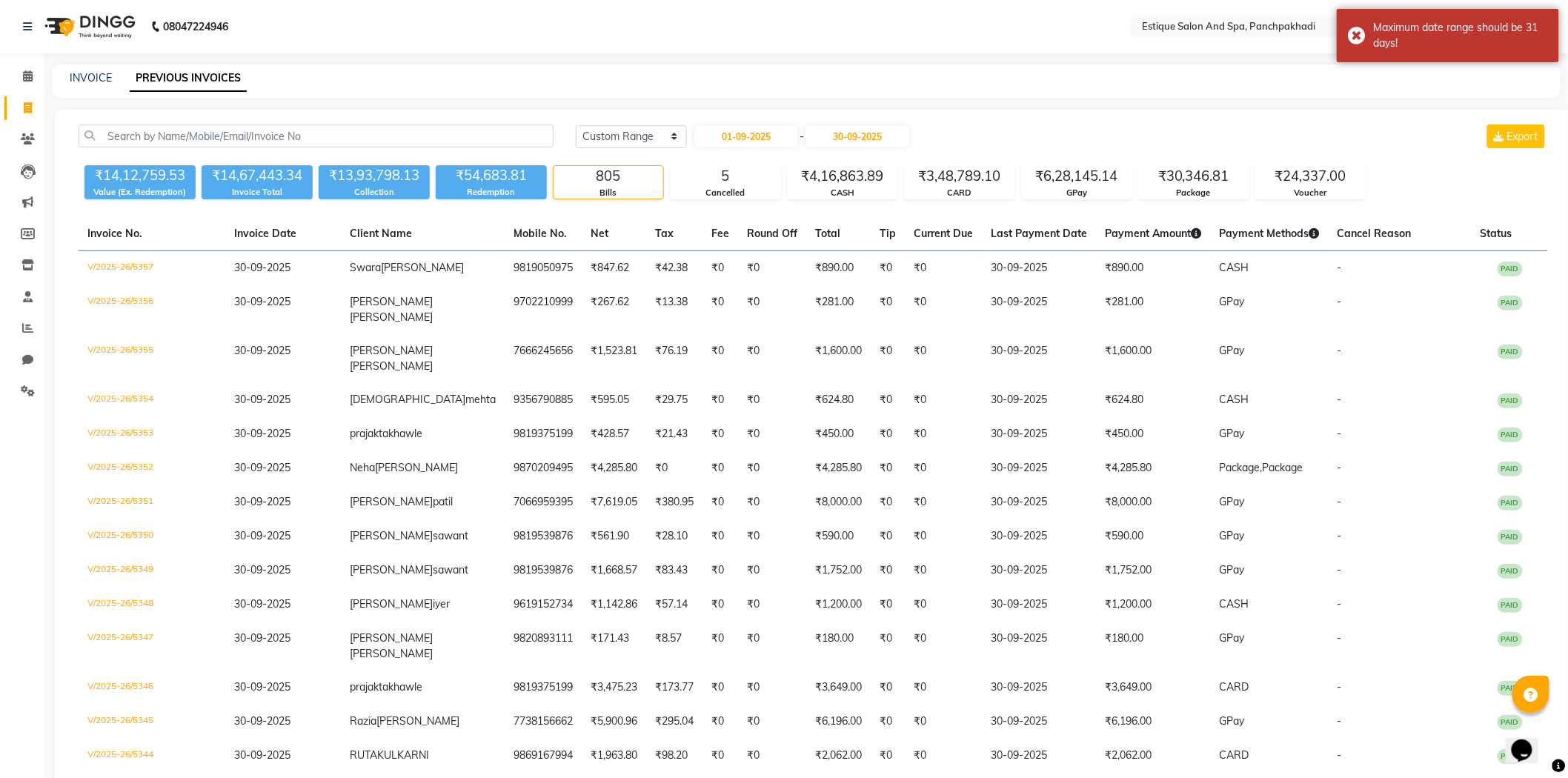
click at [1033, 128] on div "Today Yesterday Custom Range 01-09-2025 - 30-09-2025 Export" at bounding box center [1062, 136] width 972 height 23
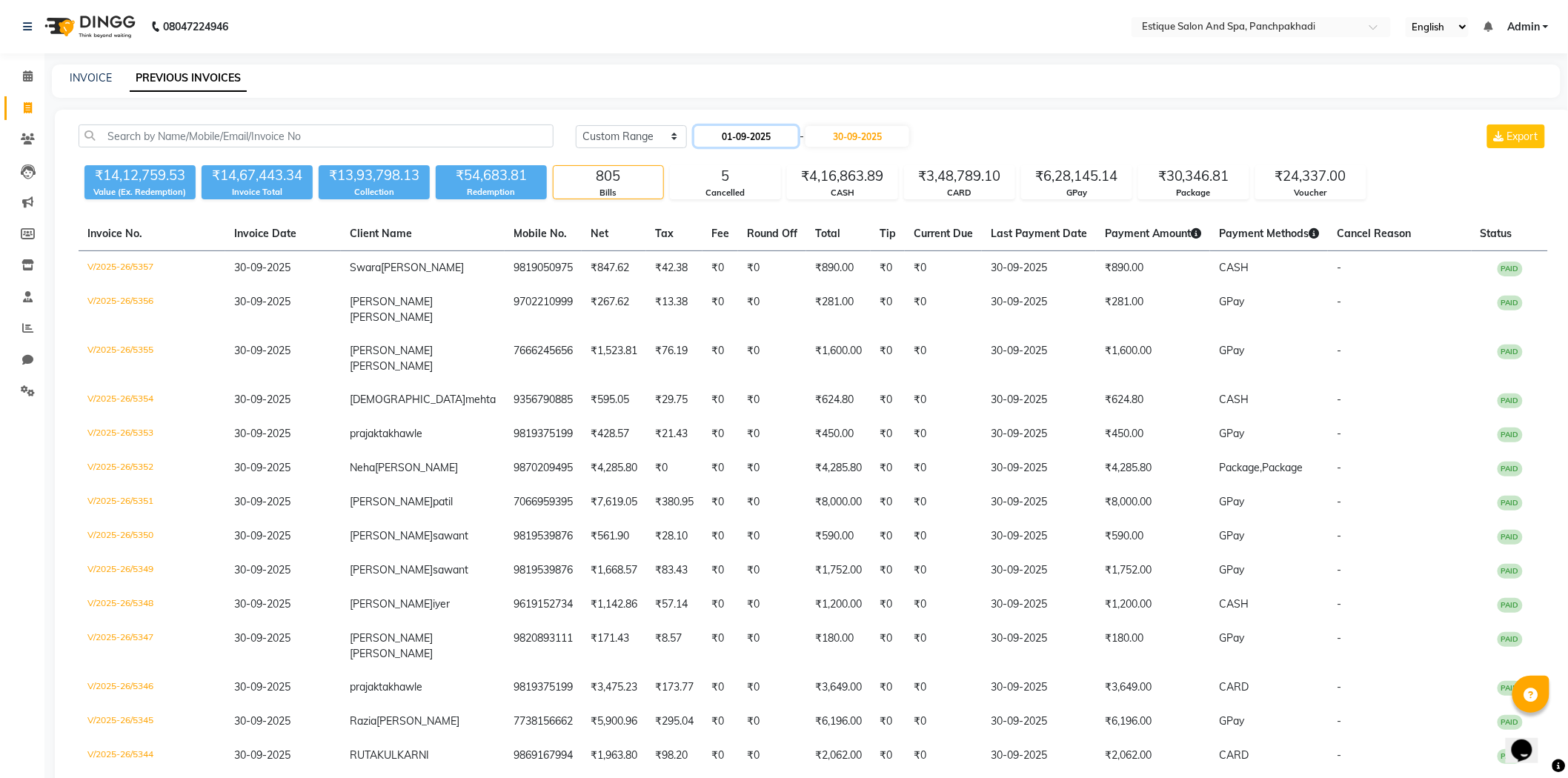
click at [755, 132] on input "01-09-2025" at bounding box center [745, 136] width 104 height 20
select select "9"
select select "2025"
click at [755, 132] on input "01-09-2025" at bounding box center [745, 136] width 104 height 20
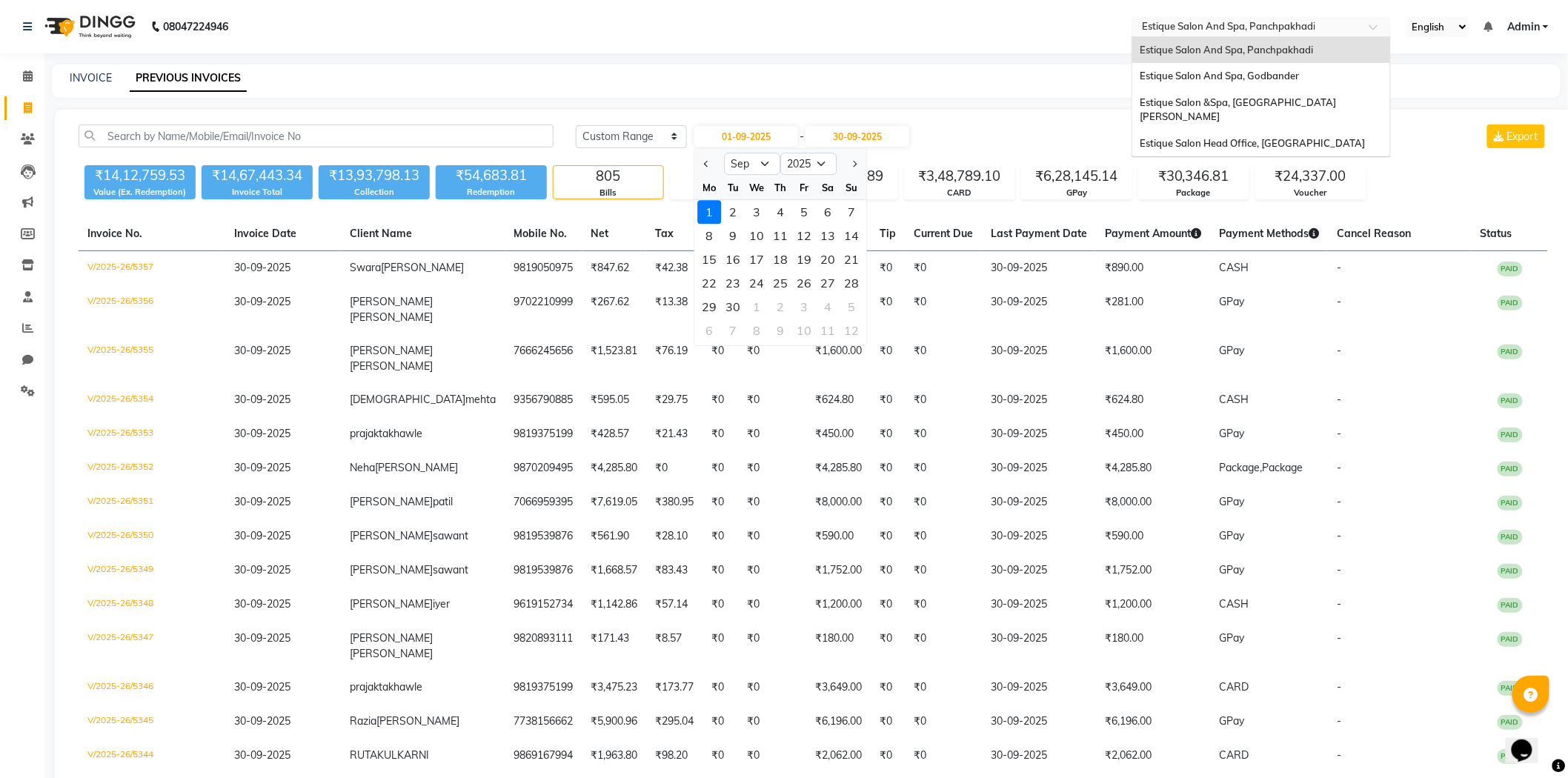
click at [1204, 24] on input "text" at bounding box center [1247, 28] width 215 height 15
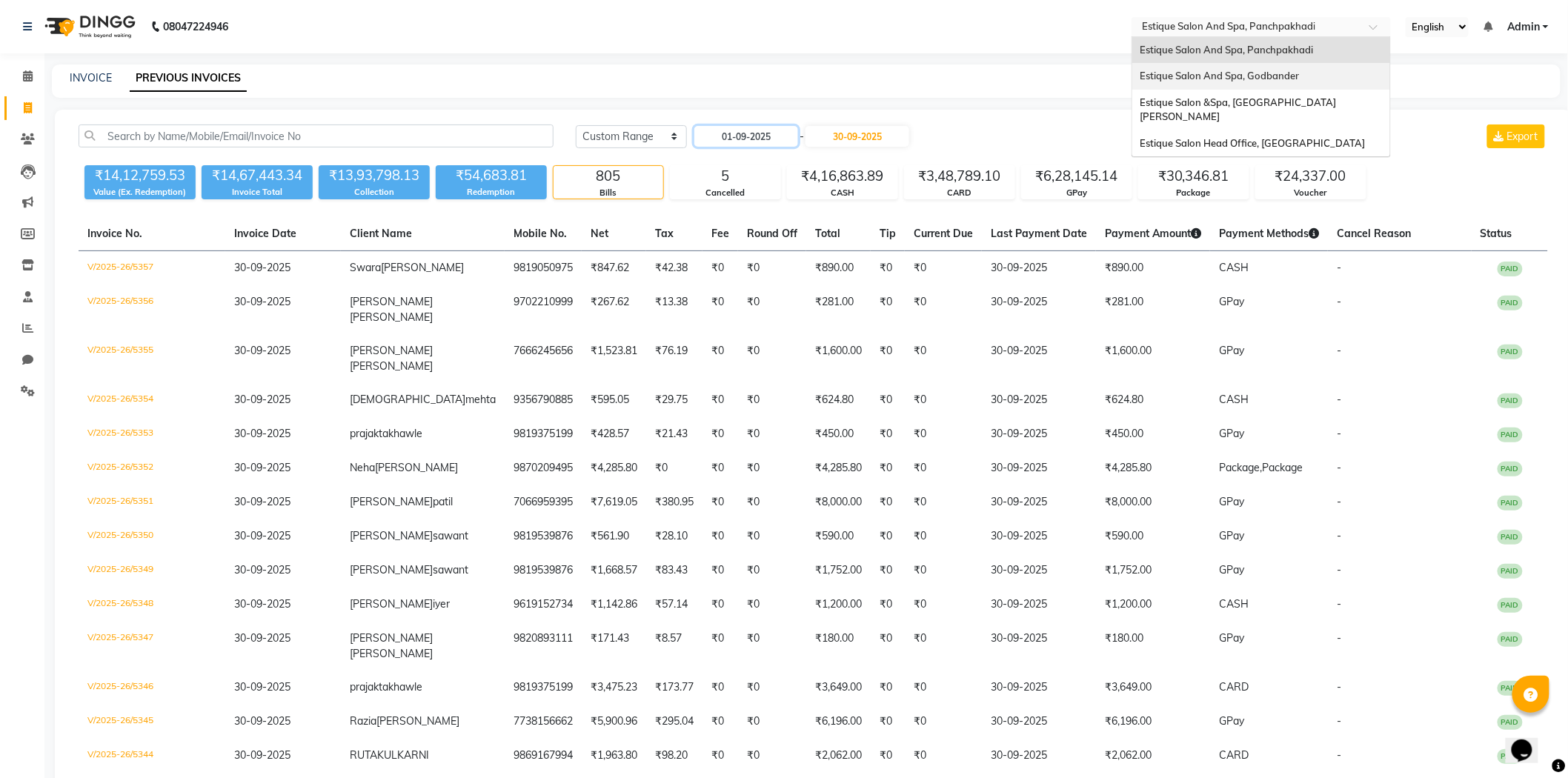
click at [1209, 70] on span "Estique Salon And Spa, Godbander" at bounding box center [1219, 76] width 160 height 12
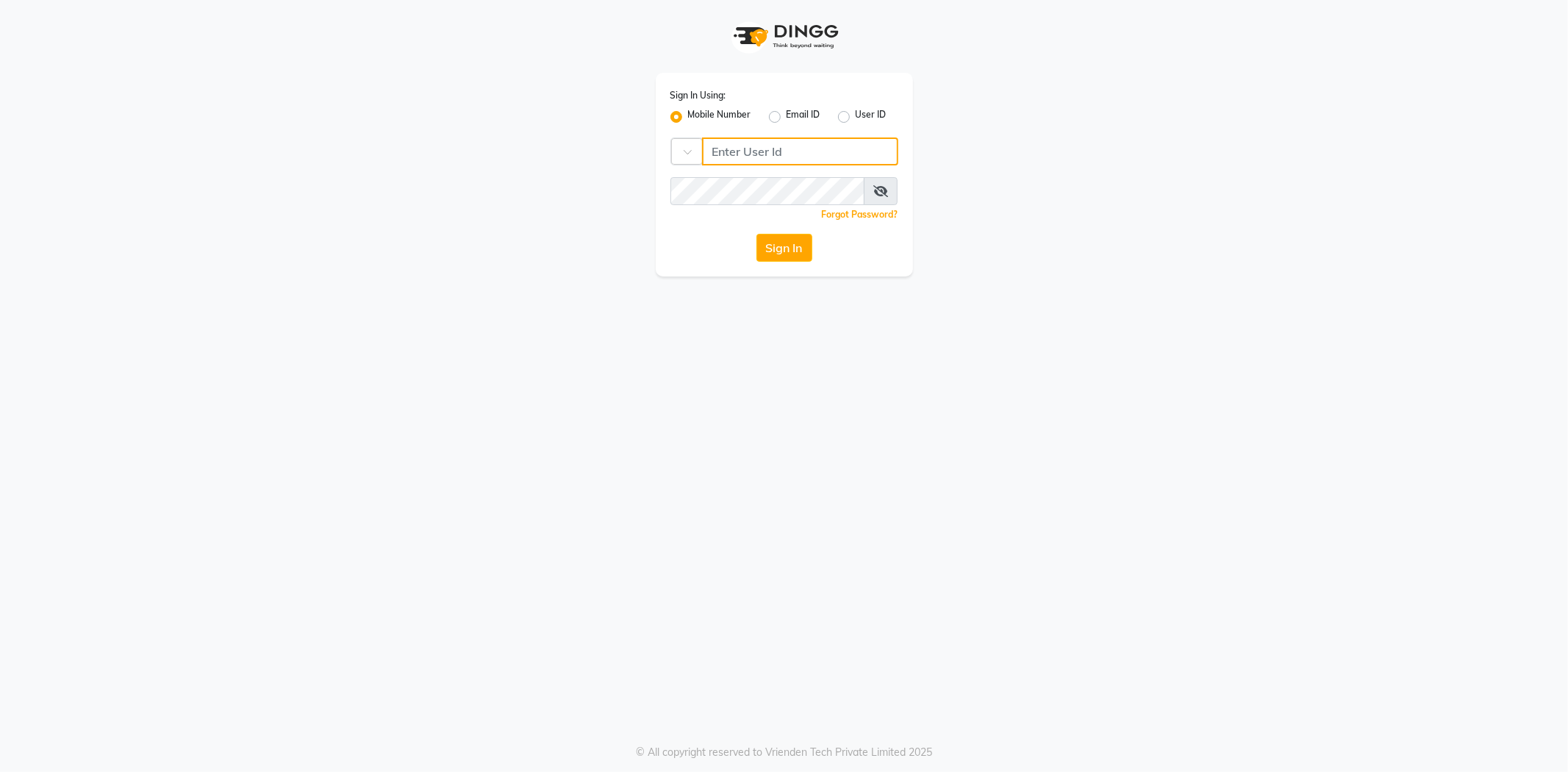
type input "7710904999"
click at [718, 118] on label "Mobile Number" at bounding box center [720, 117] width 63 height 18
click at [697, 118] on input "Mobile Number" at bounding box center [693, 113] width 10 height 10
click at [770, 158] on input "Username" at bounding box center [800, 151] width 196 height 28
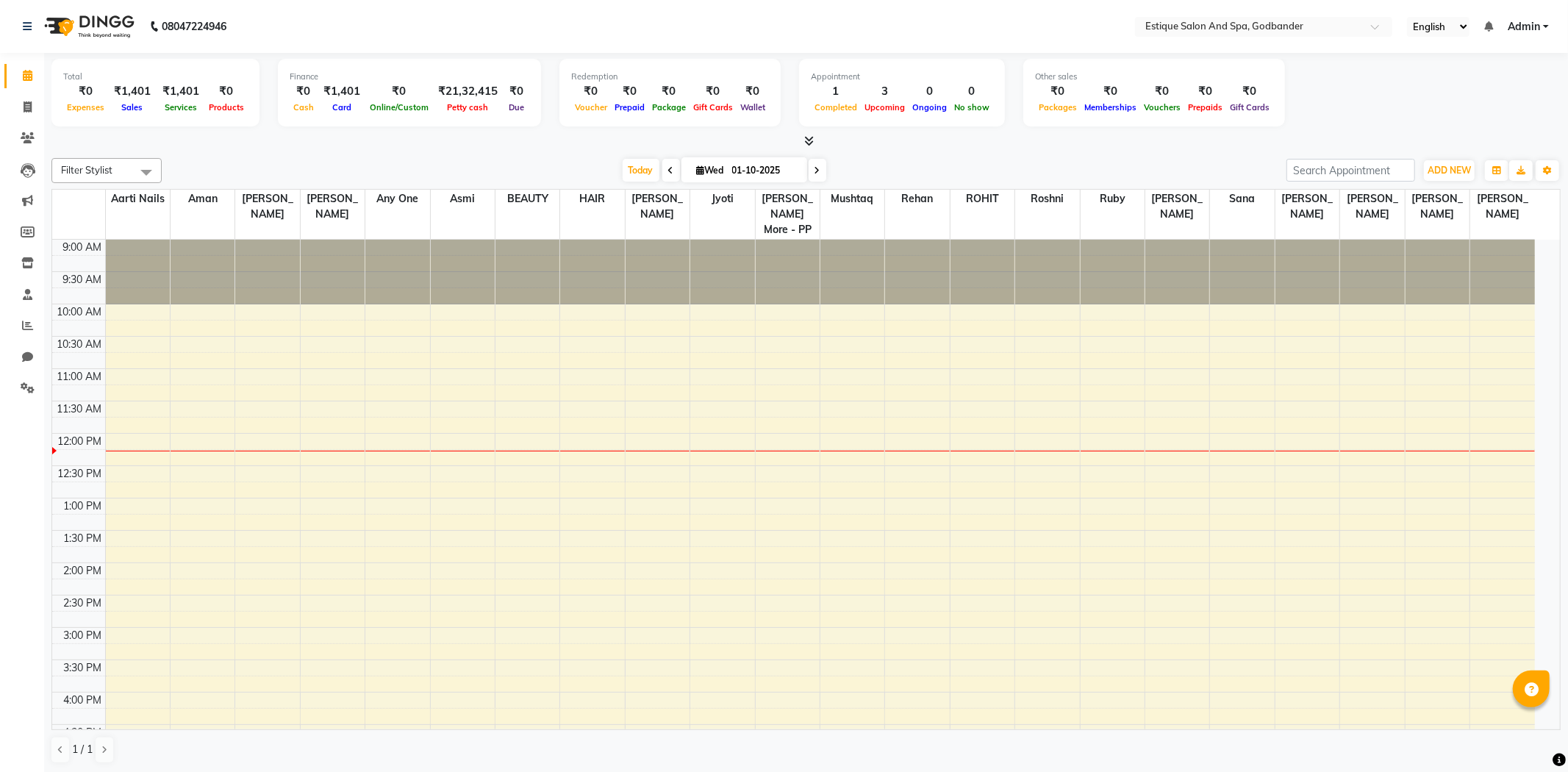
select select "en"
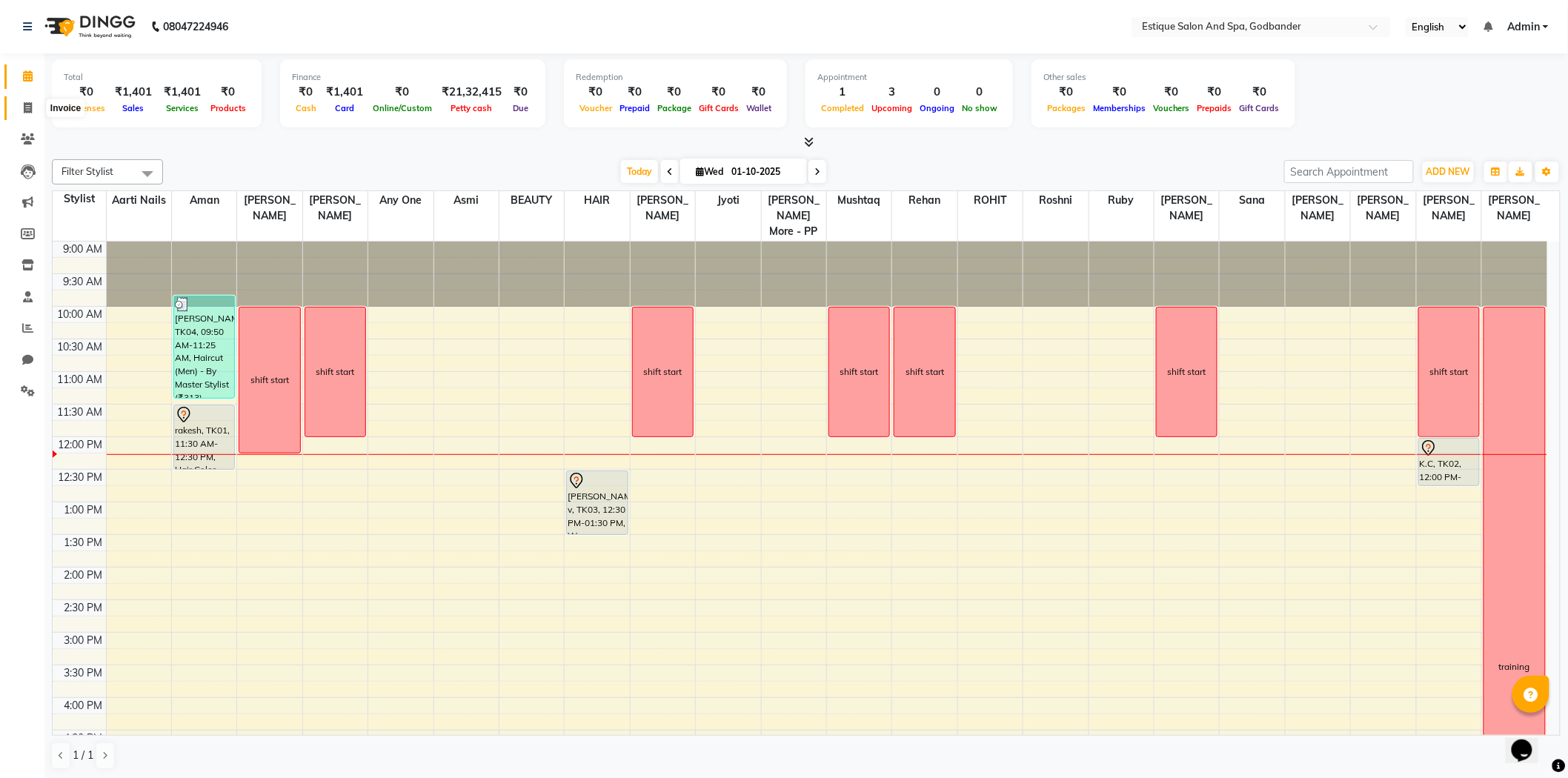
click at [26, 112] on icon at bounding box center [27, 107] width 8 height 11
select select "6103"
select select "service"
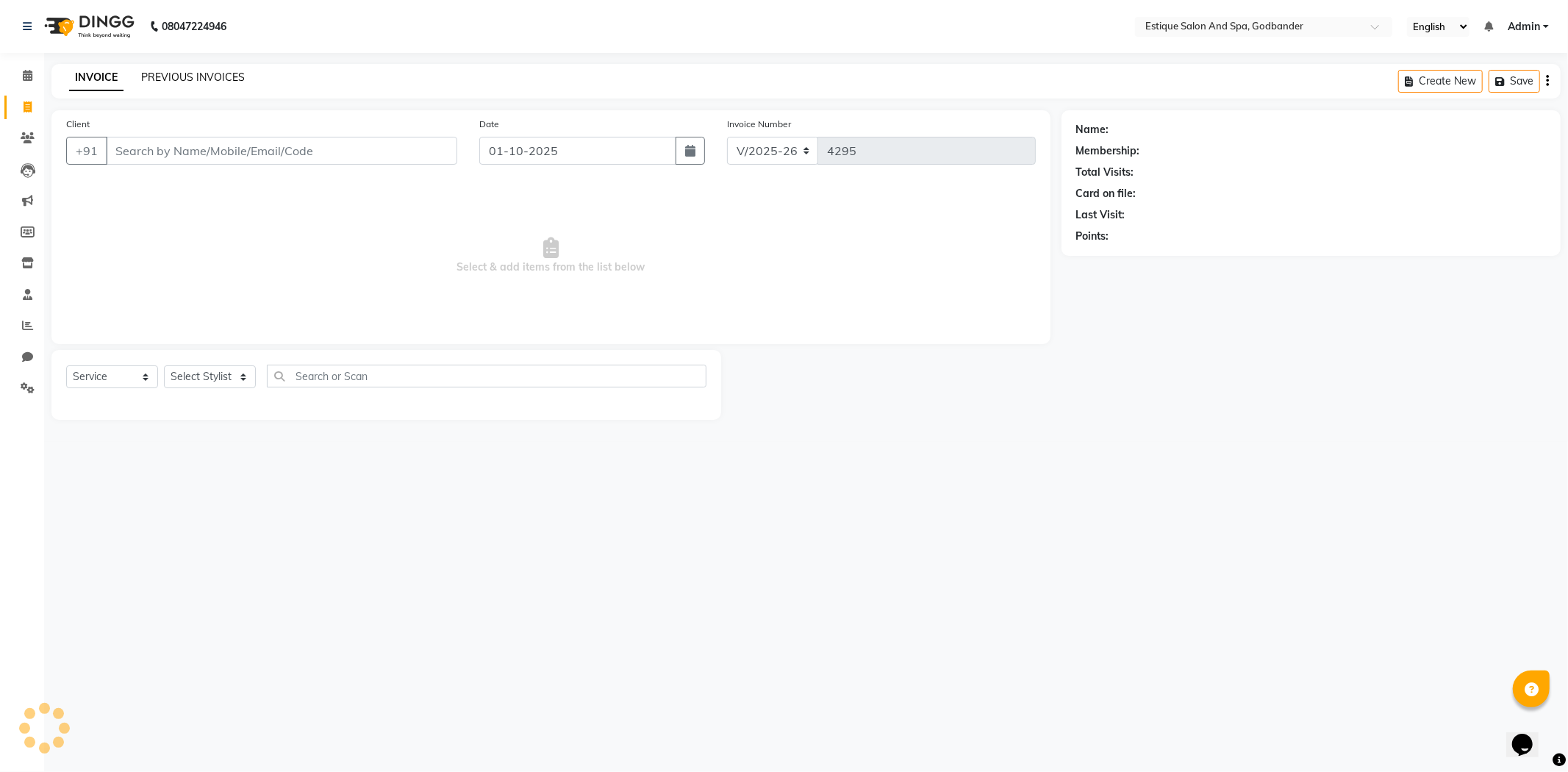
click at [186, 72] on link "PREVIOUS INVOICES" at bounding box center [193, 77] width 103 height 14
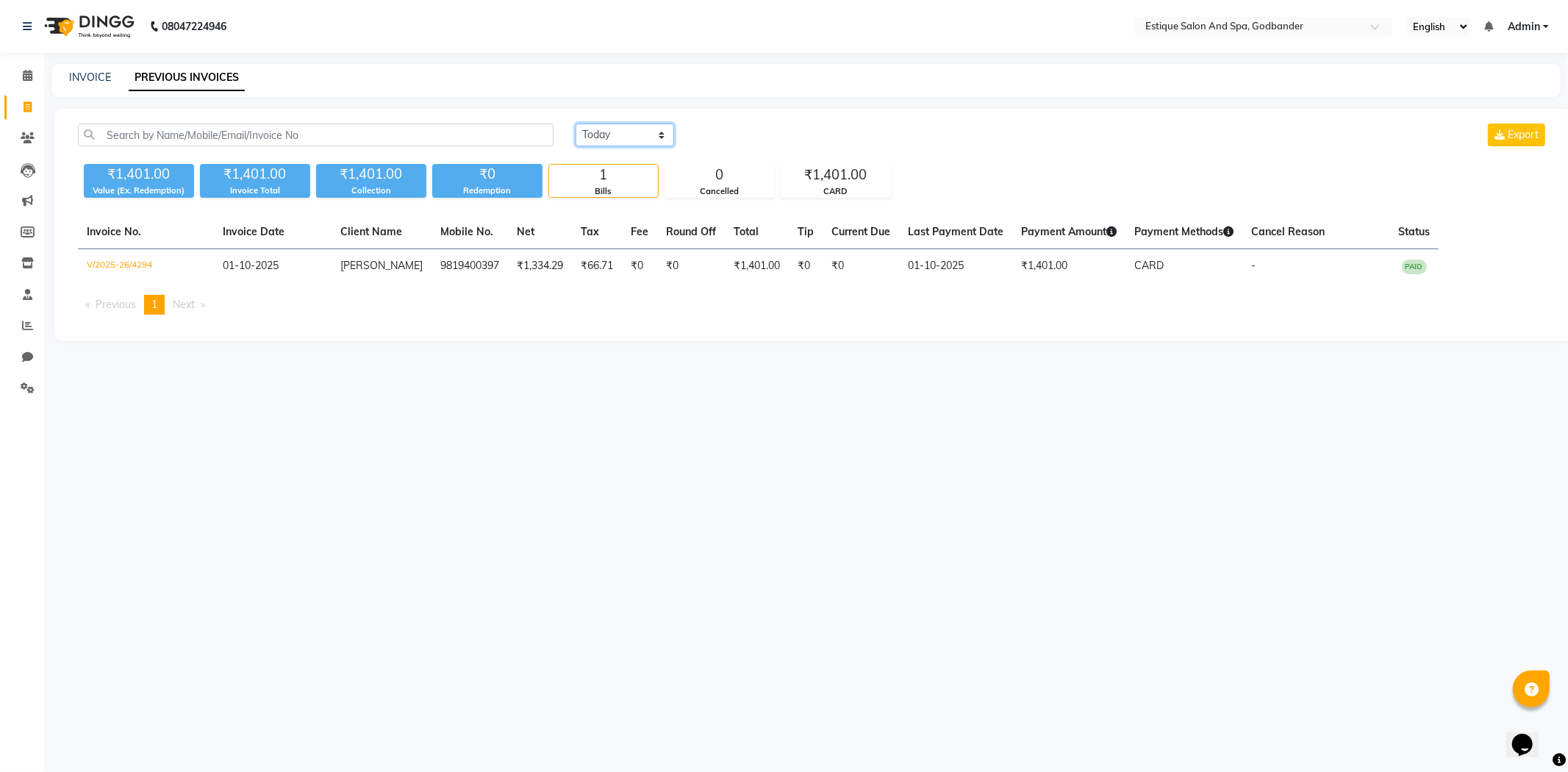
click at [604, 131] on select "[DATE] [DATE] Custom Range" at bounding box center [625, 135] width 98 height 23
drag, startPoint x: 611, startPoint y: 207, endPoint x: 635, endPoint y: 201, distance: 24.7
click at [611, 204] on div "[DATE] [DATE] Custom Range Export ₹1,401.00 Value (Ex. Redemption) ₹1,401.00 In…" at bounding box center [813, 225] width 1517 height 233
click at [631, 130] on select "[DATE] [DATE] Custom Range" at bounding box center [625, 135] width 98 height 23
select select "range"
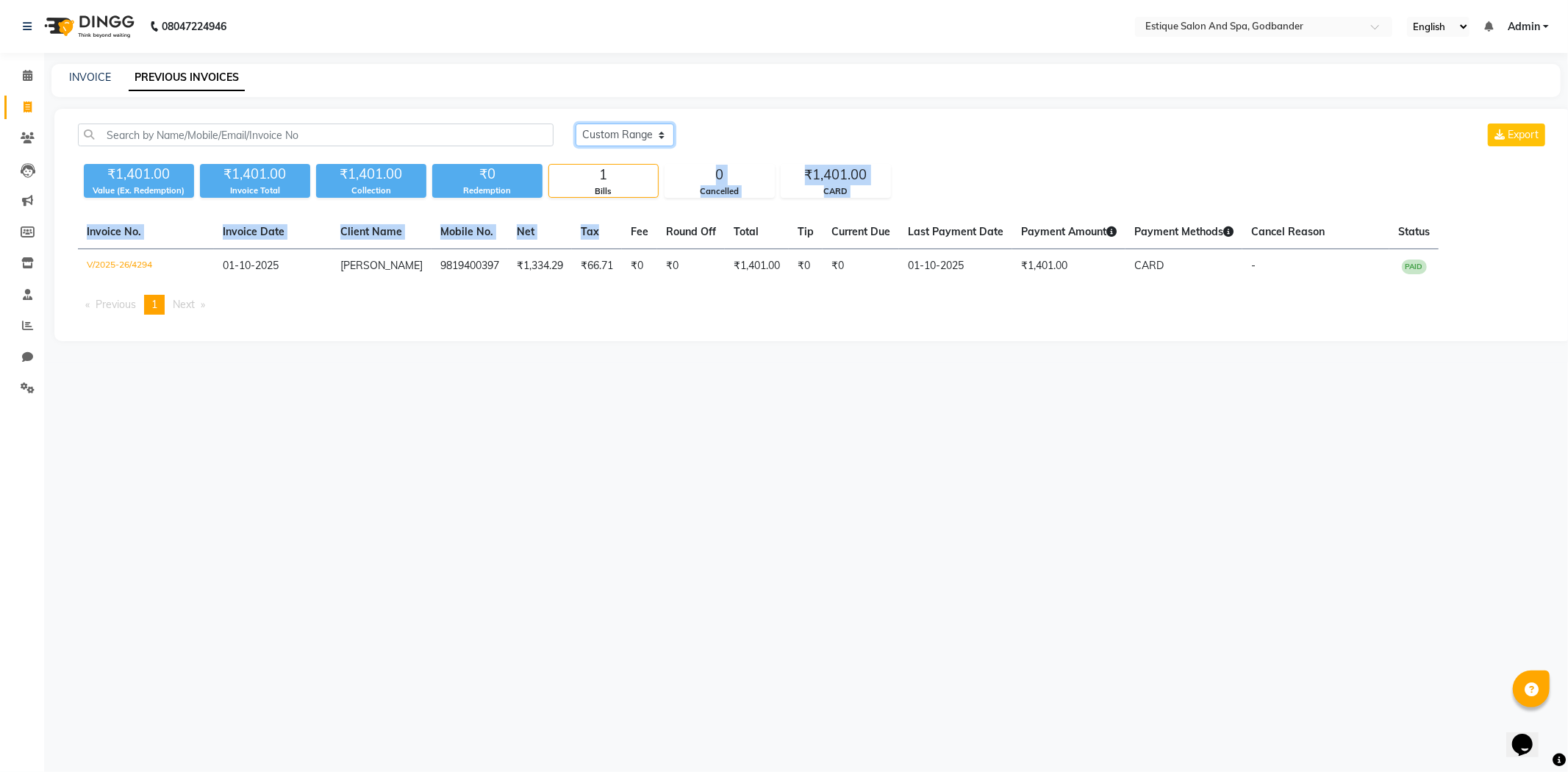
click at [576, 124] on select "[DATE] [DATE] Custom Range" at bounding box center [625, 135] width 98 height 23
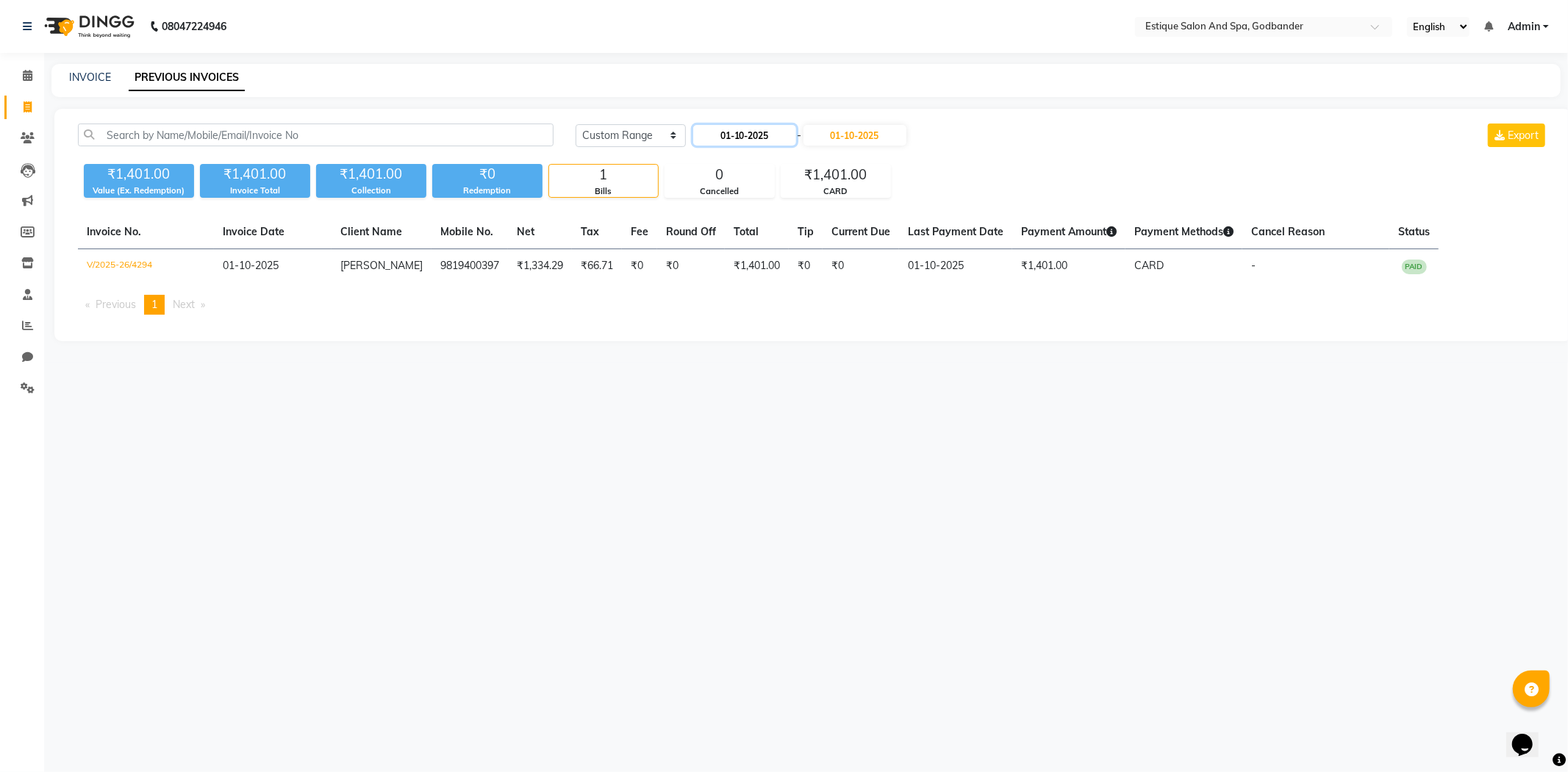
click at [739, 134] on input "01-10-2025" at bounding box center [744, 135] width 103 height 20
select select "10"
select select "2025"
click at [707, 161] on span "Previous month" at bounding box center [706, 163] width 6 height 6
select select "9"
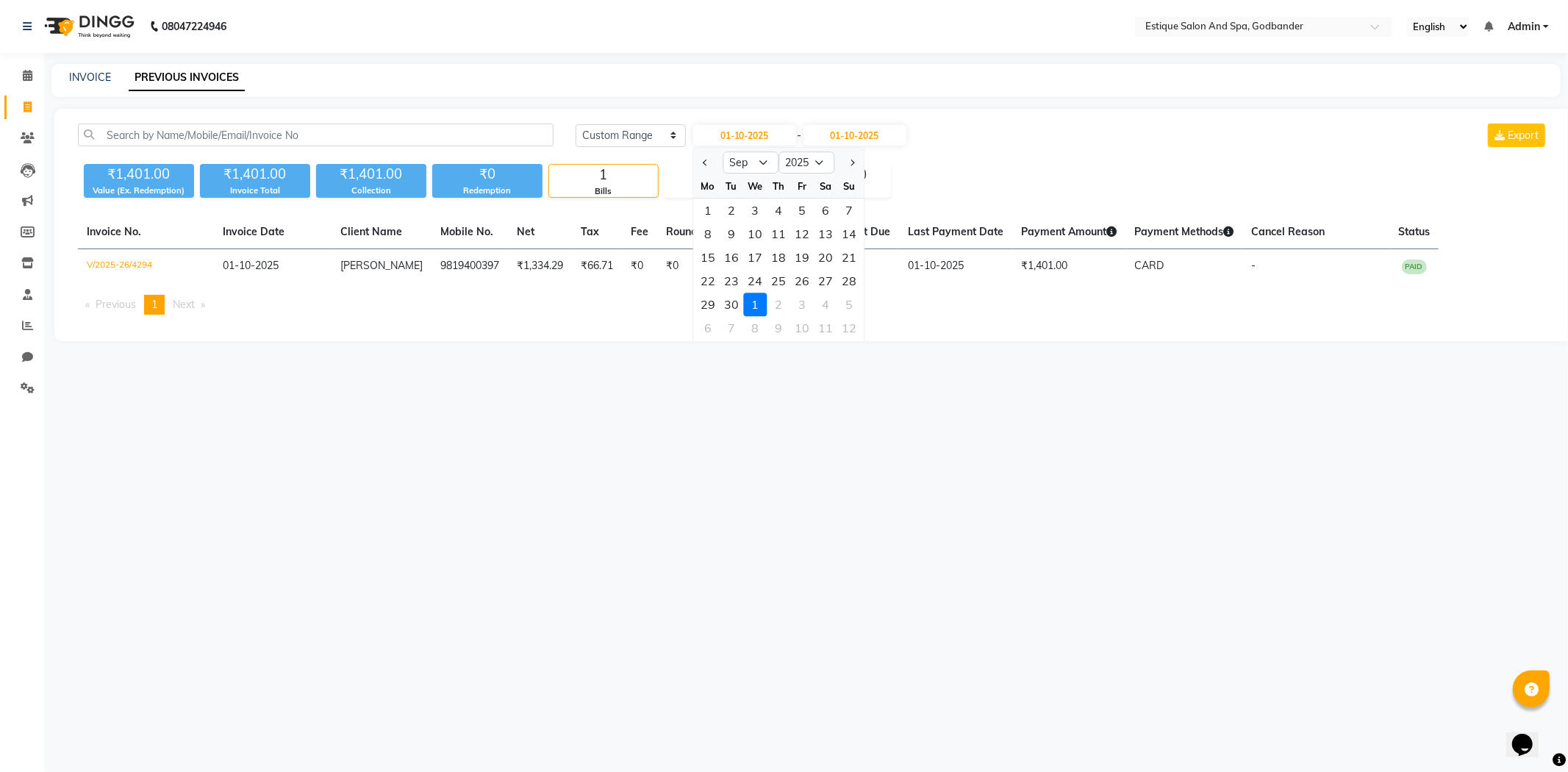
drag, startPoint x: 709, startPoint y: 209, endPoint x: 748, endPoint y: 203, distance: 39.5
click at [709, 209] on div "1" at bounding box center [707, 210] width 23 height 23
type input "01-09-2025"
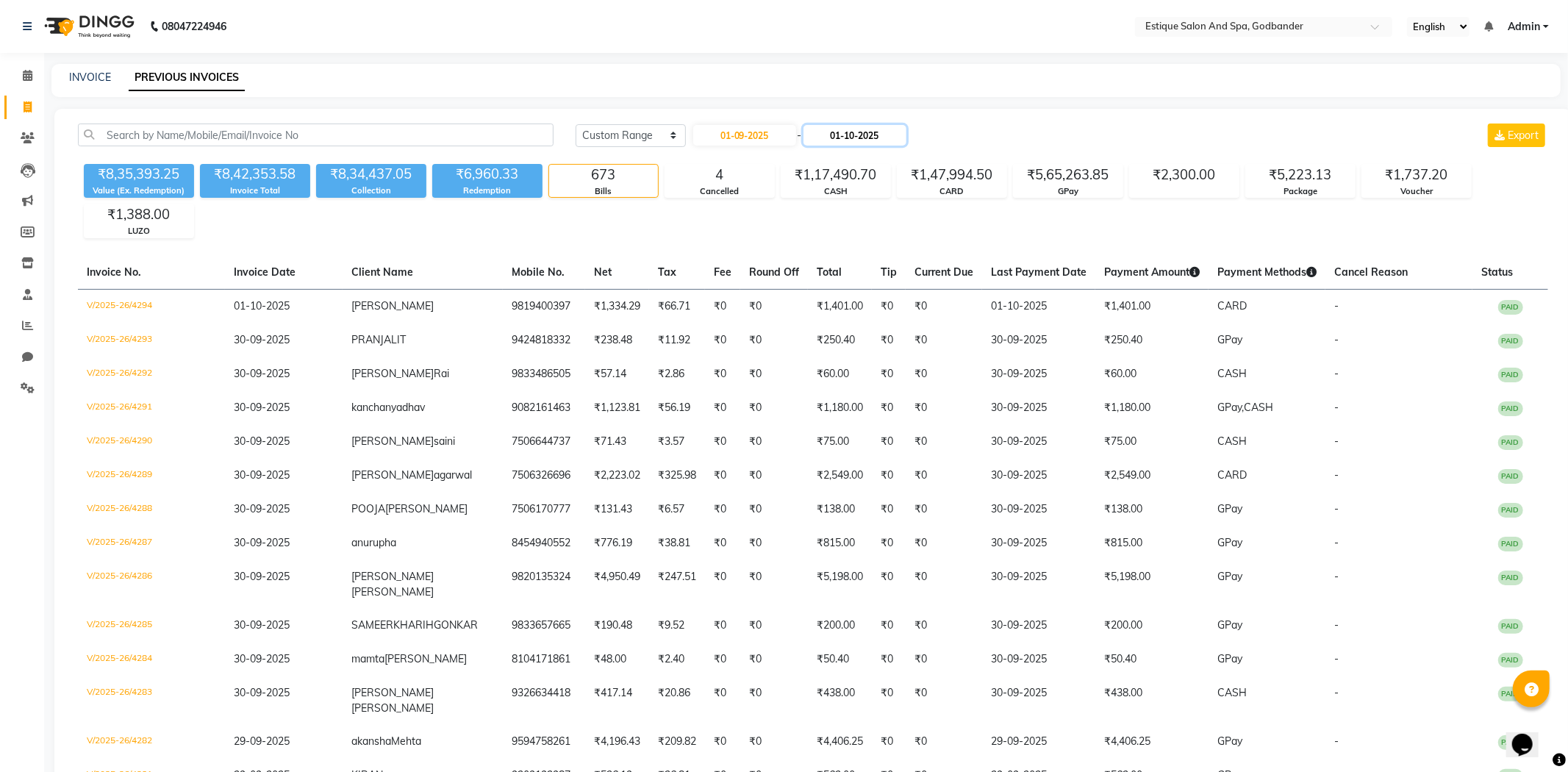
click at [855, 132] on input "01-10-2025" at bounding box center [854, 135] width 103 height 20
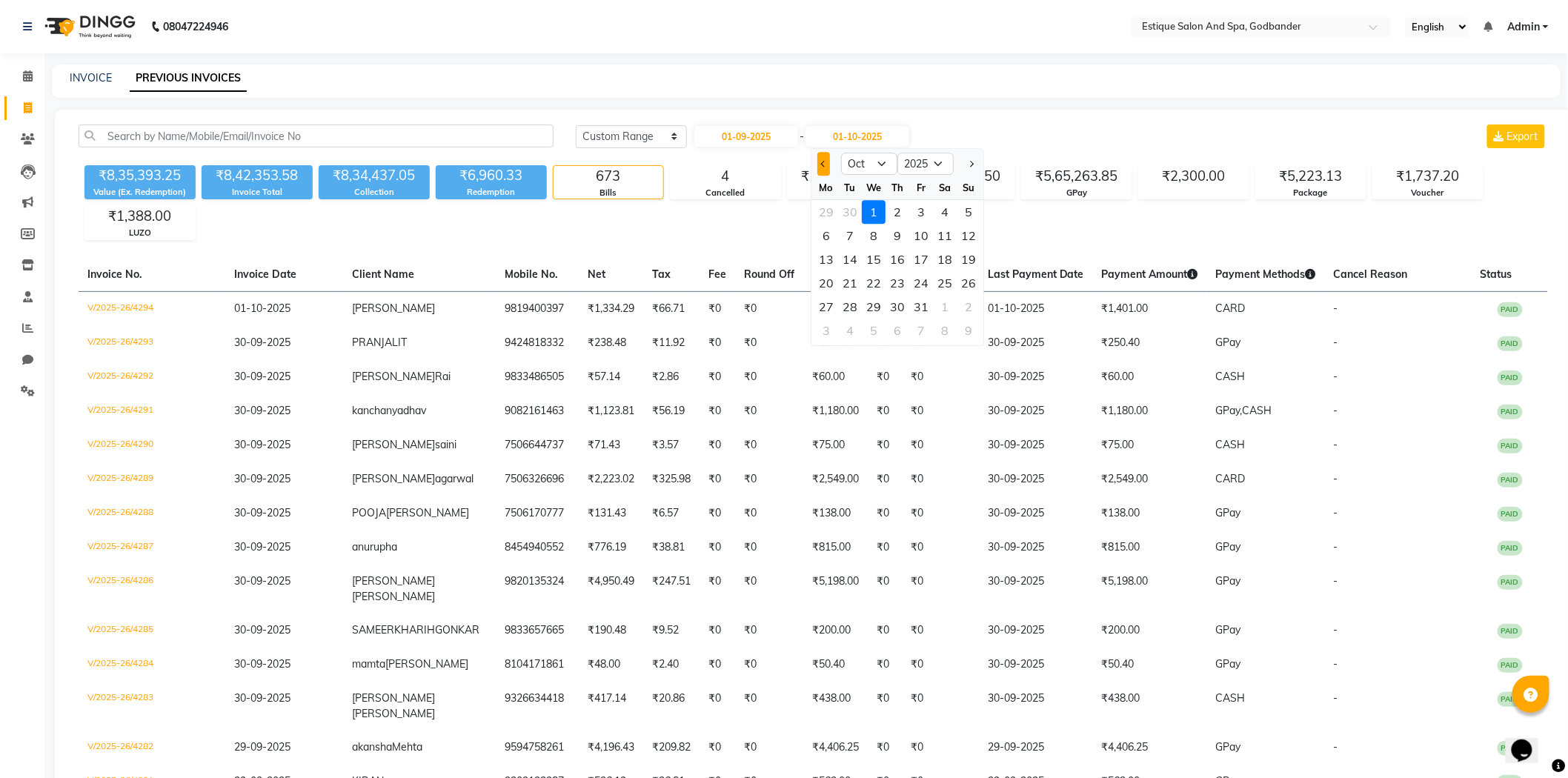
click at [820, 160] on button "Previous month" at bounding box center [823, 163] width 13 height 23
select select "9"
click at [854, 305] on div "30" at bounding box center [850, 306] width 23 height 23
type input "30-09-2025"
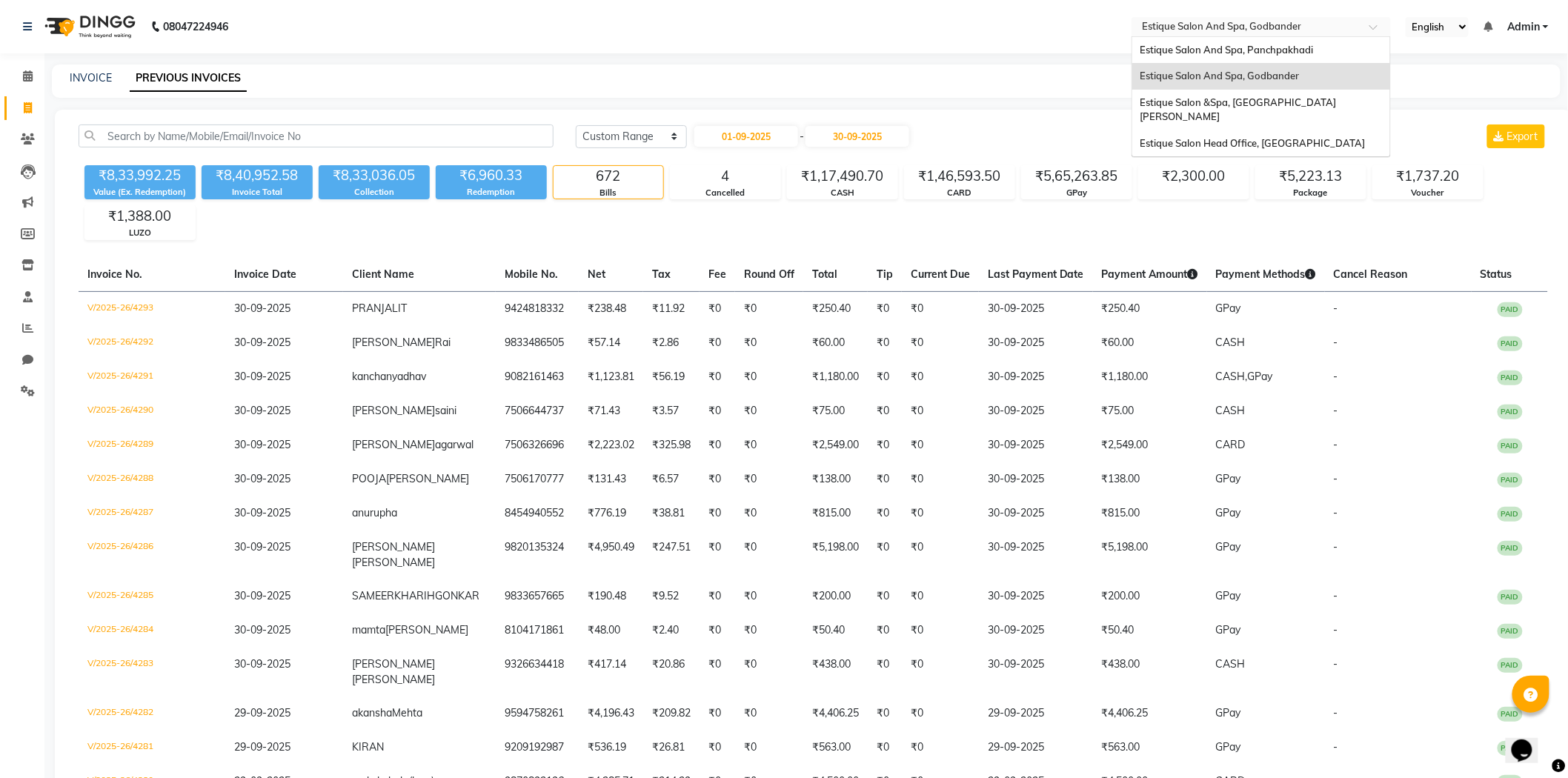
click at [1219, 27] on input "text" at bounding box center [1247, 28] width 215 height 15
click at [1233, 73] on span "Estique Salon And Spa, Godbander" at bounding box center [1219, 76] width 160 height 12
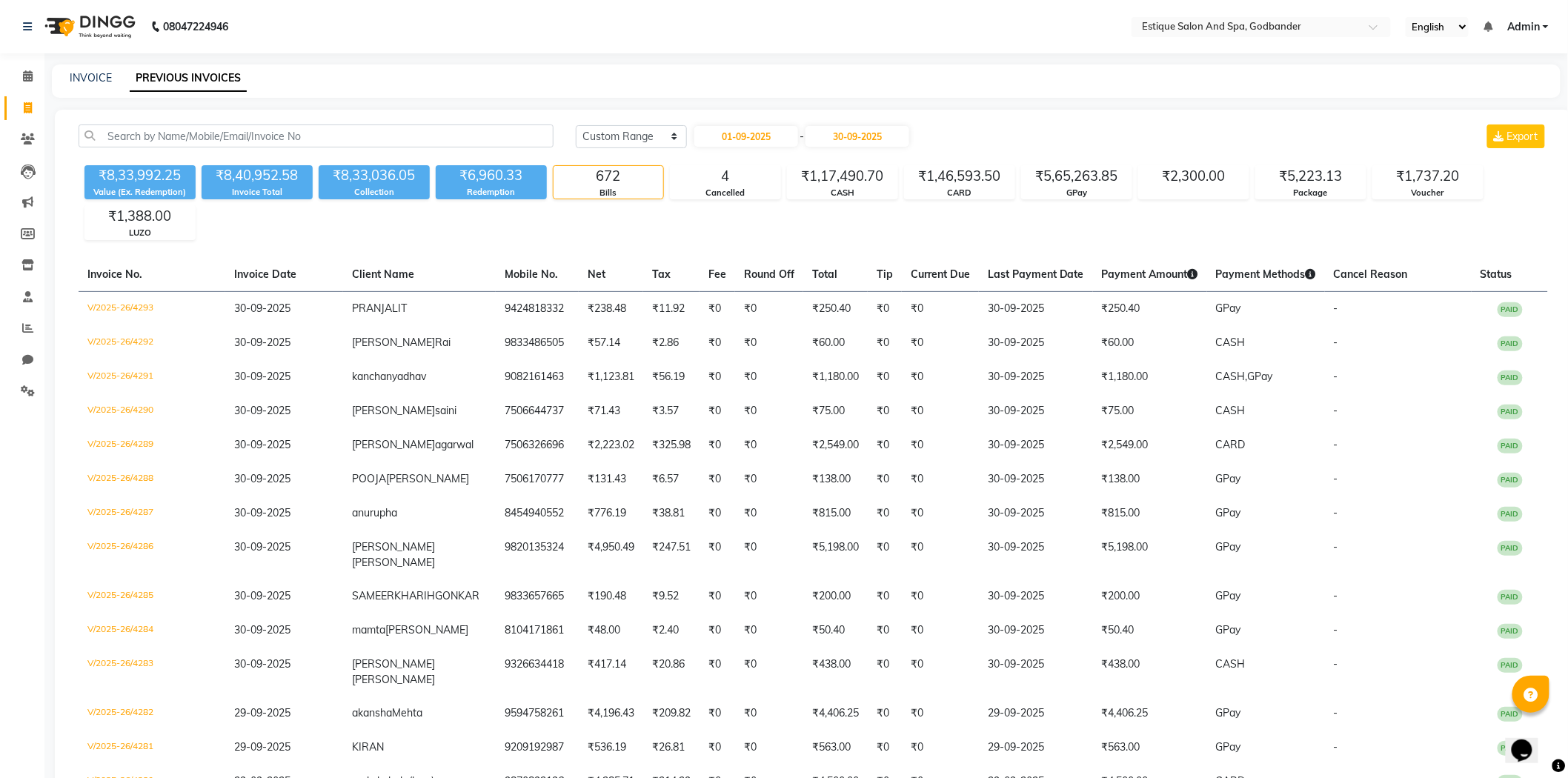
click at [1520, 23] on span "Admin" at bounding box center [1523, 26] width 33 height 16
click at [1470, 98] on link "Sign out" at bounding box center [1473, 102] width 135 height 23
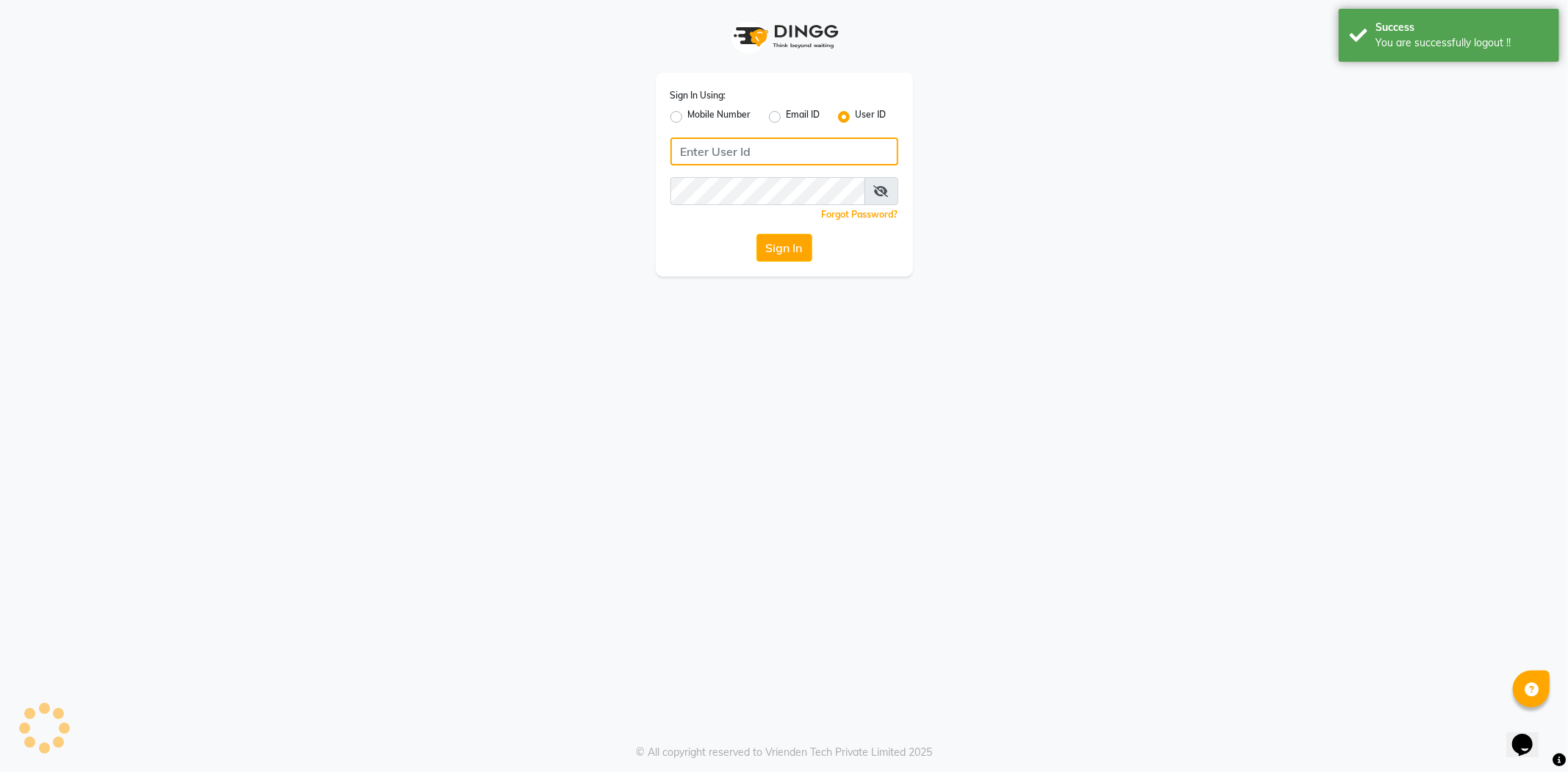
type input "7710904999"
click at [706, 113] on label "Mobile Number" at bounding box center [720, 117] width 63 height 18
click at [697, 113] on input "Mobile Number" at bounding box center [693, 113] width 10 height 10
radio input "true"
radio input "false"
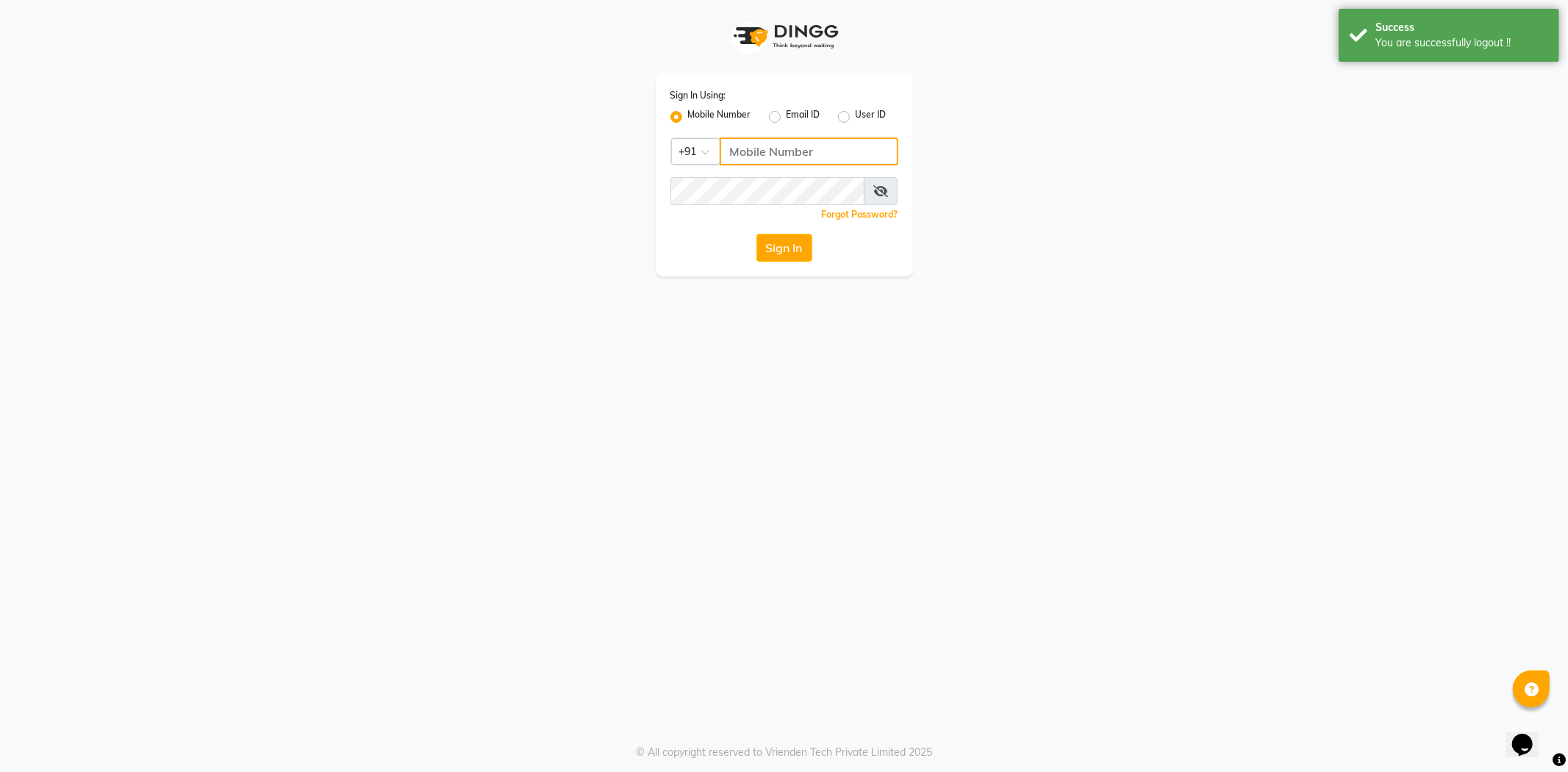
click at [790, 152] on input "Username" at bounding box center [809, 151] width 178 height 28
type input "7710904999"
click at [789, 250] on button "Sign In" at bounding box center [784, 248] width 55 height 28
